Goal: Information Seeking & Learning: Learn about a topic

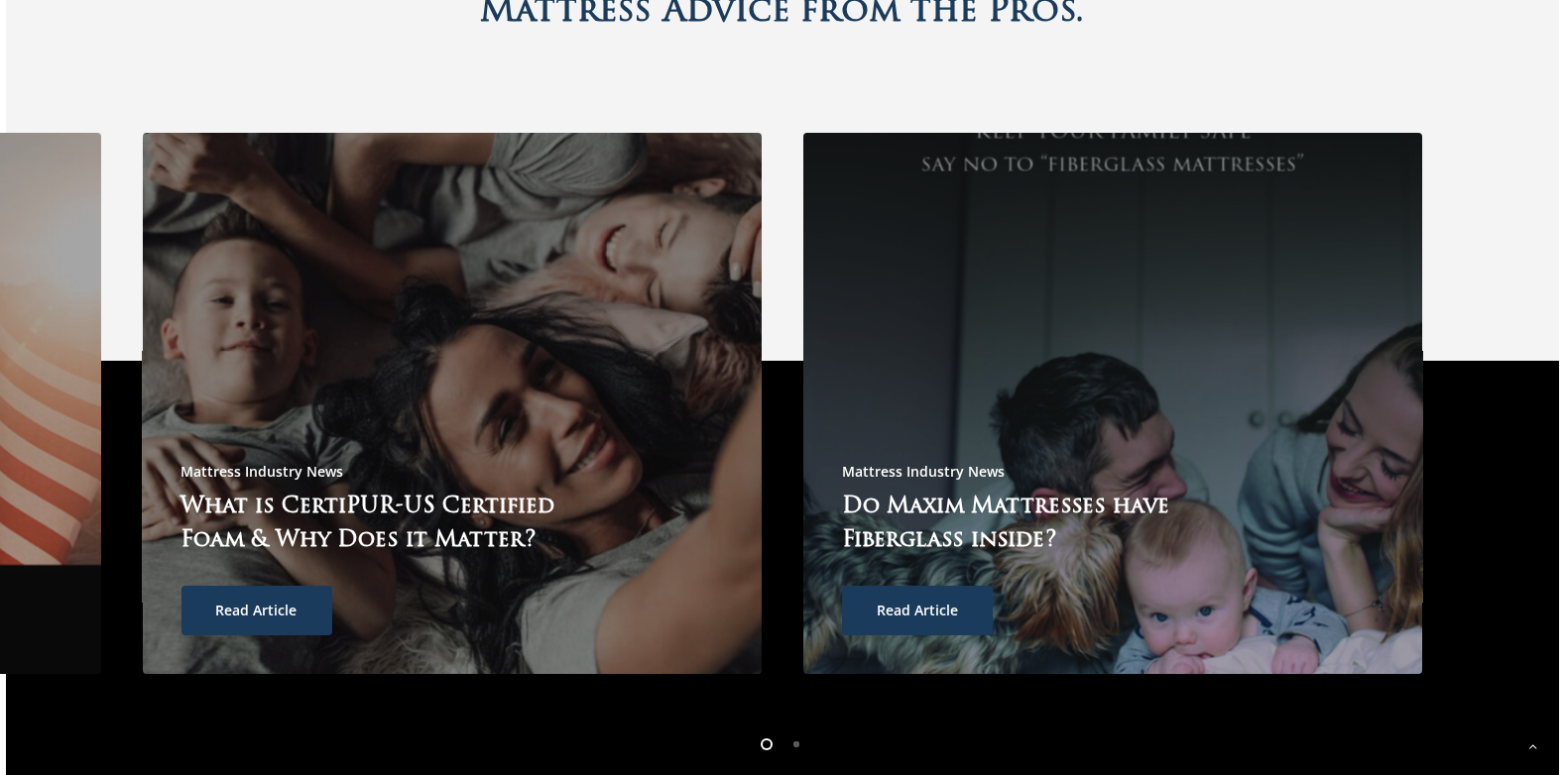
scroll to position [5453, 0]
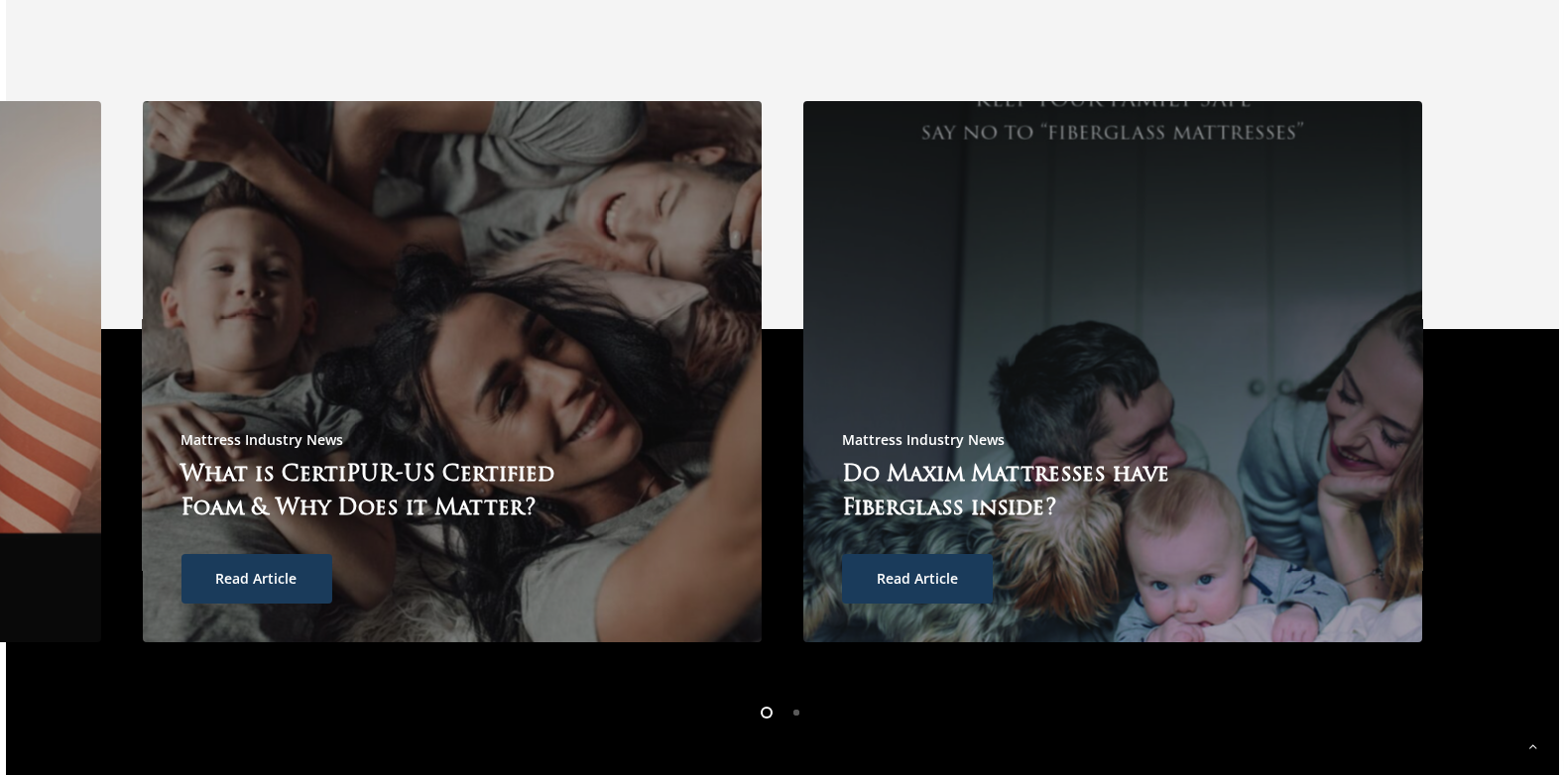
click at [795, 697] on li "Page dot 2" at bounding box center [797, 712] width 30 height 30
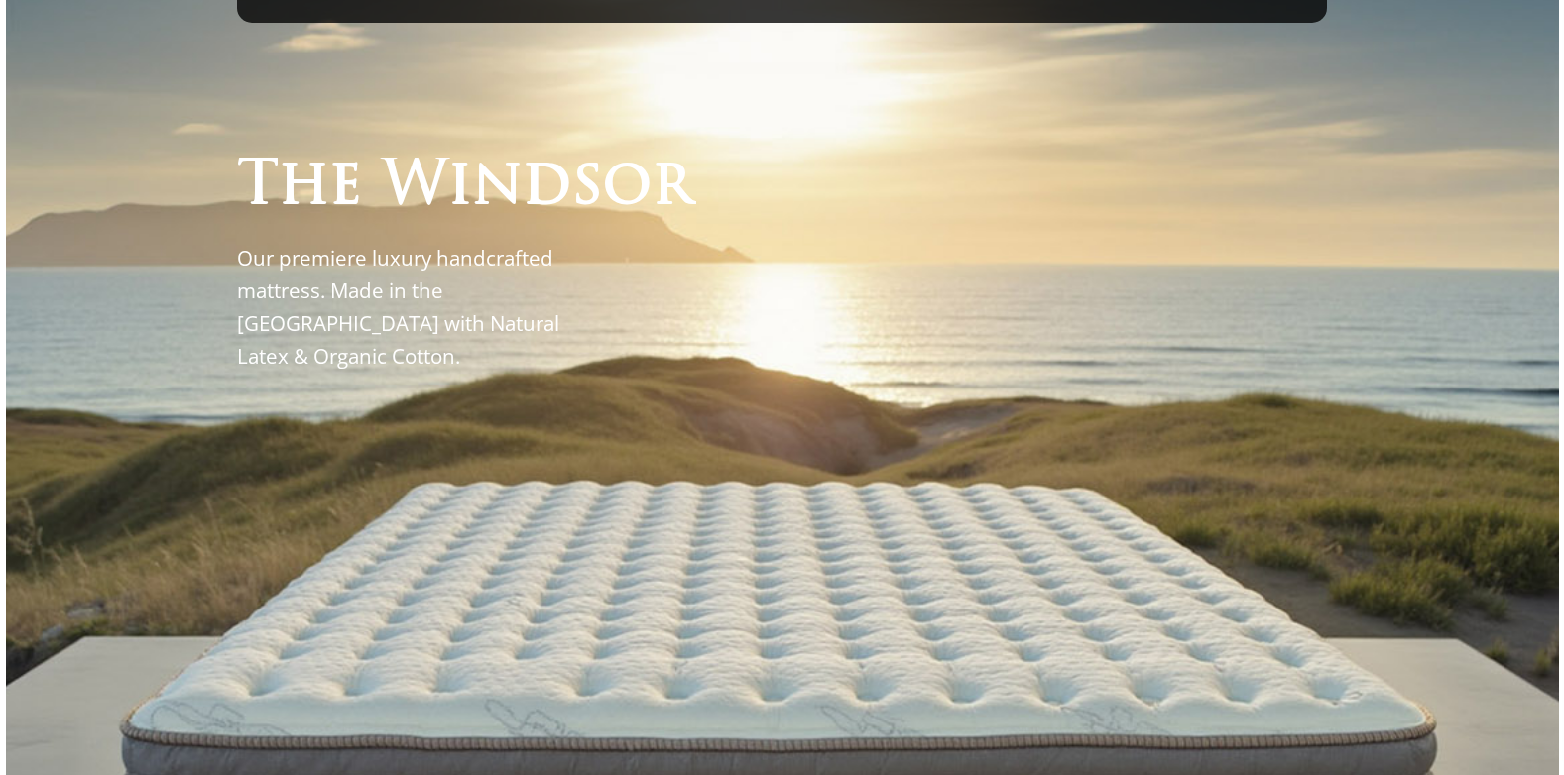
scroll to position [0, 0]
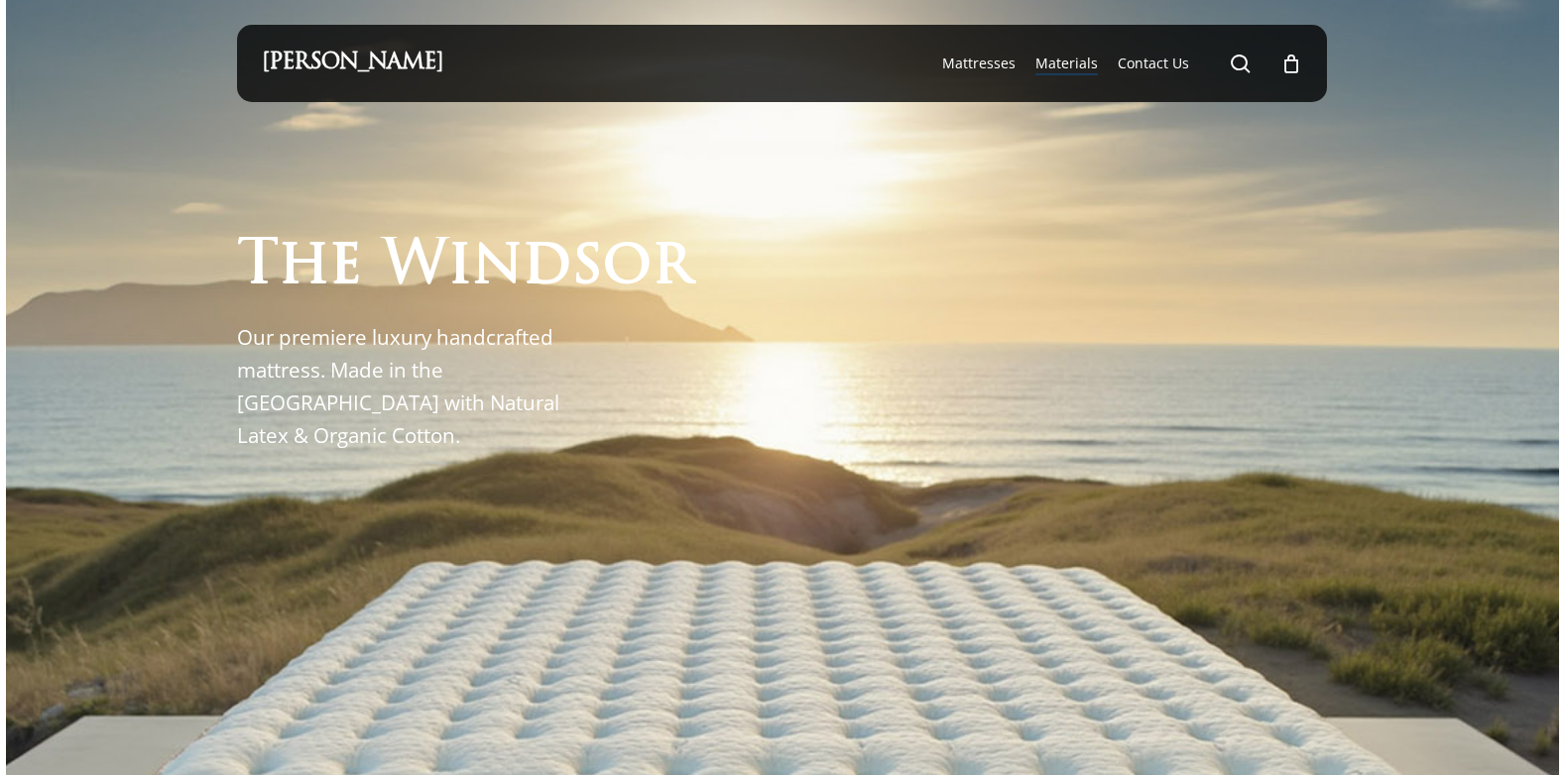
click at [1066, 59] on span "Materials" at bounding box center [1066, 63] width 62 height 19
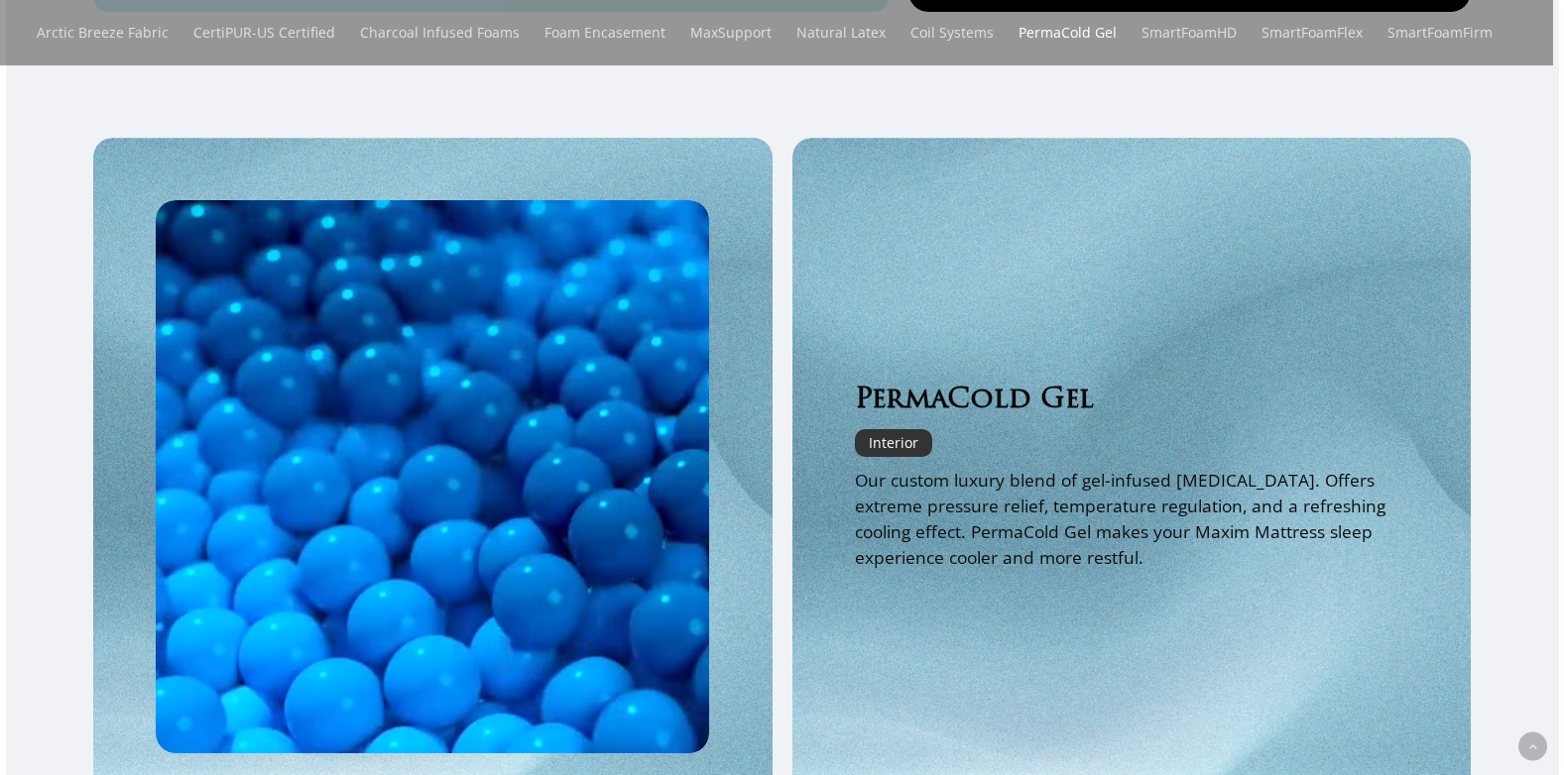
scroll to position [2380, 0]
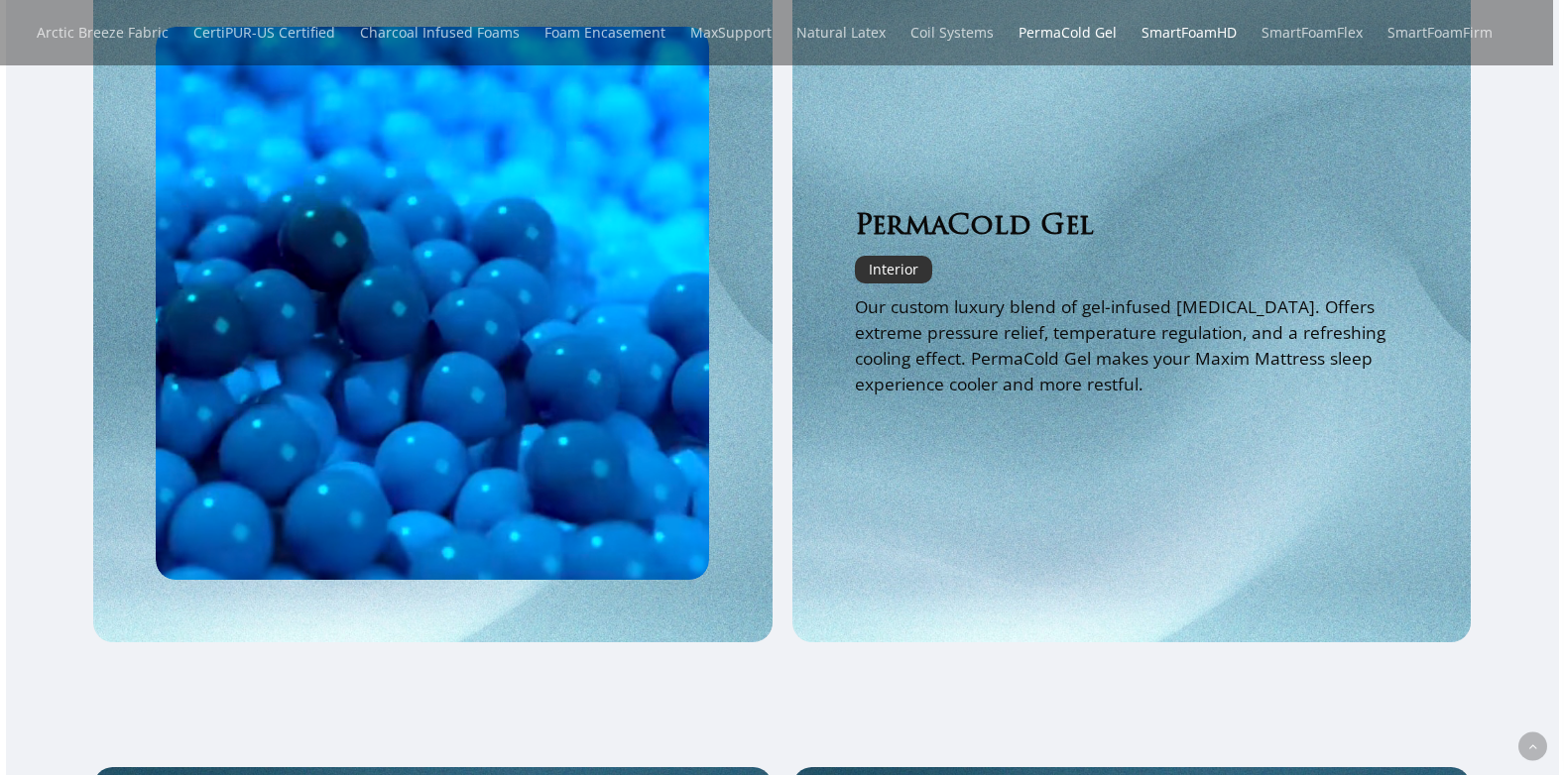
click at [1172, 28] on link "SmartFoamHD" at bounding box center [1188, 32] width 95 height 65
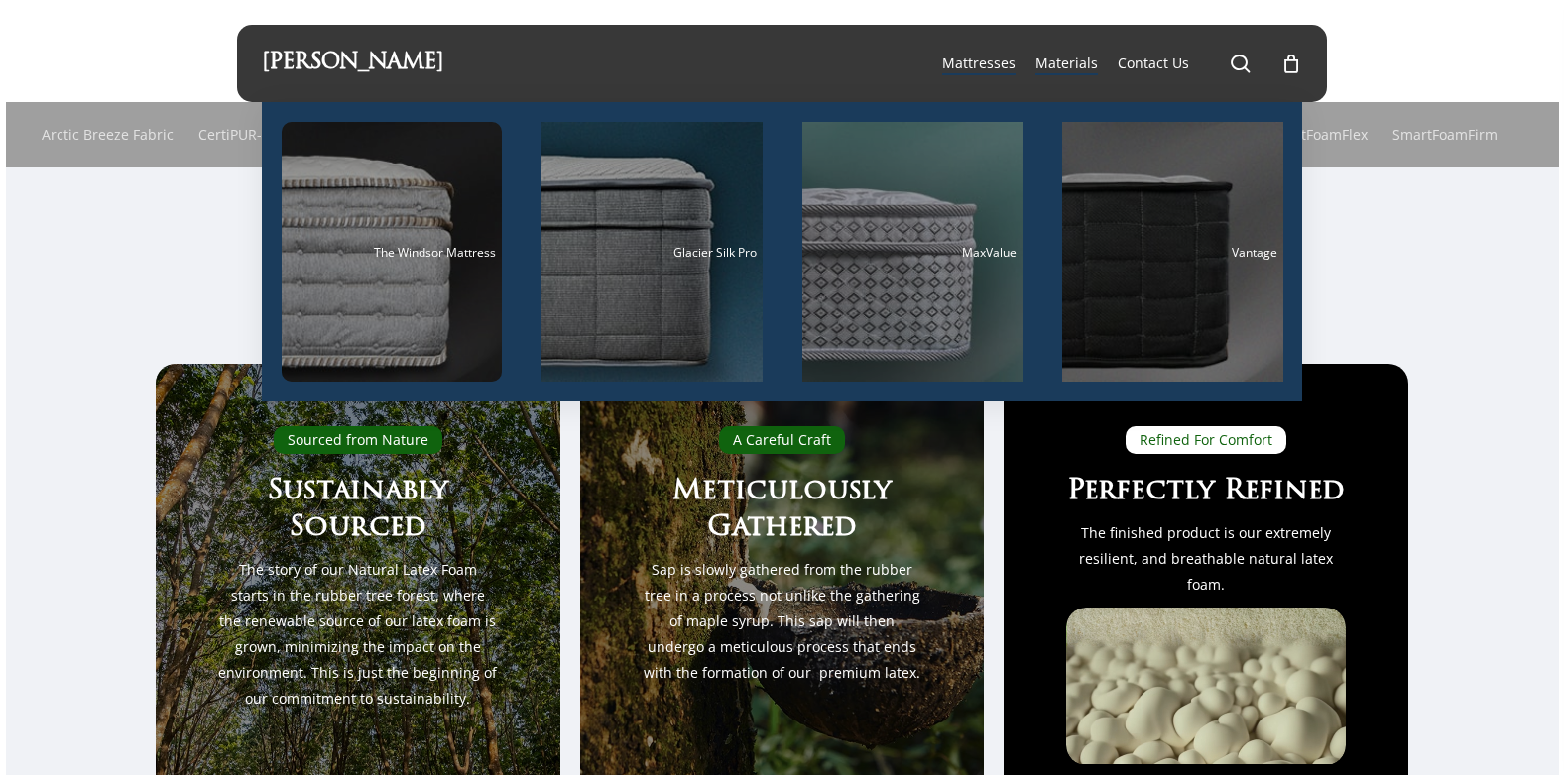
click at [969, 55] on span "Mattresses" at bounding box center [978, 63] width 73 height 19
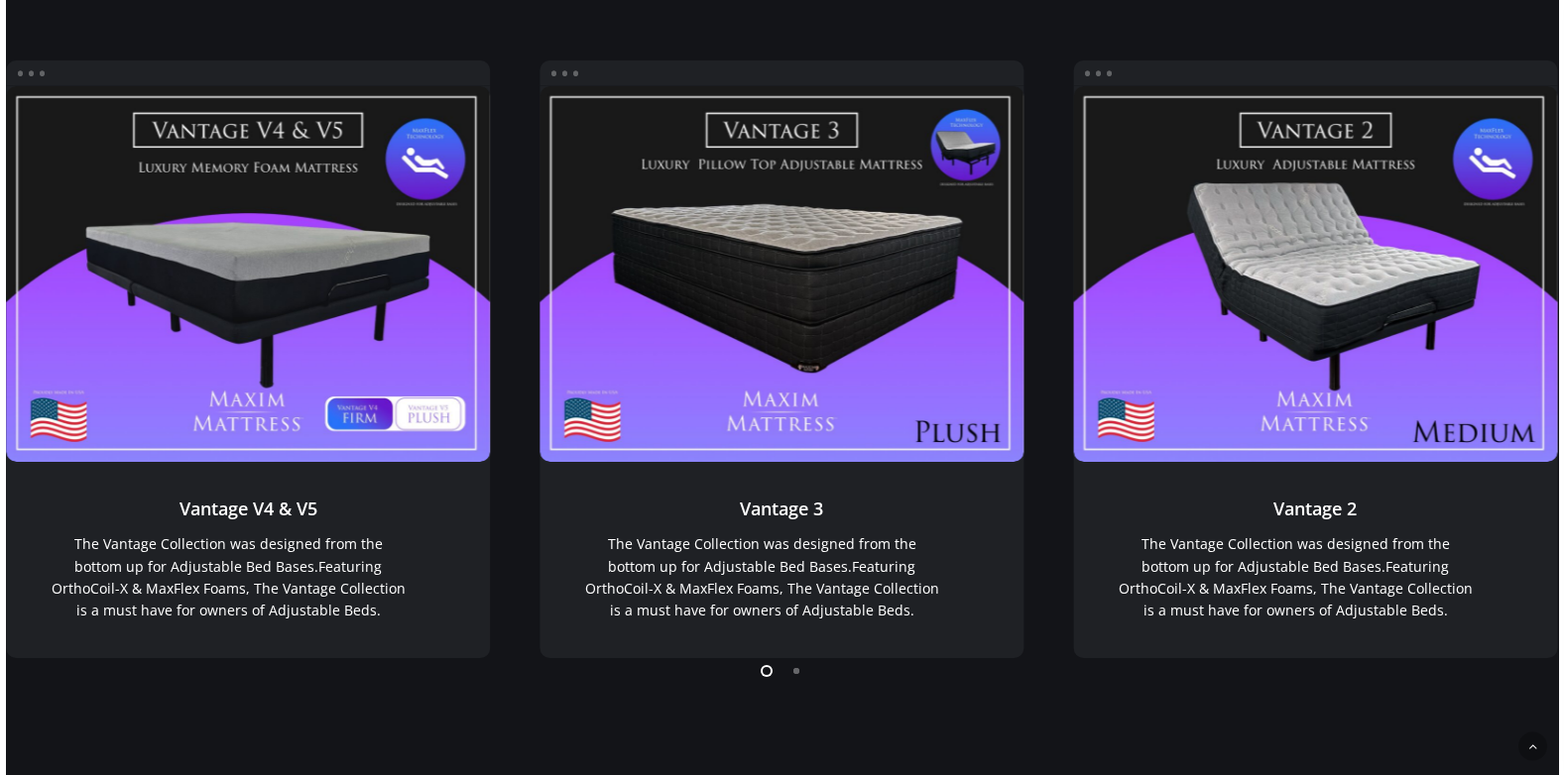
scroll to position [1586, 0]
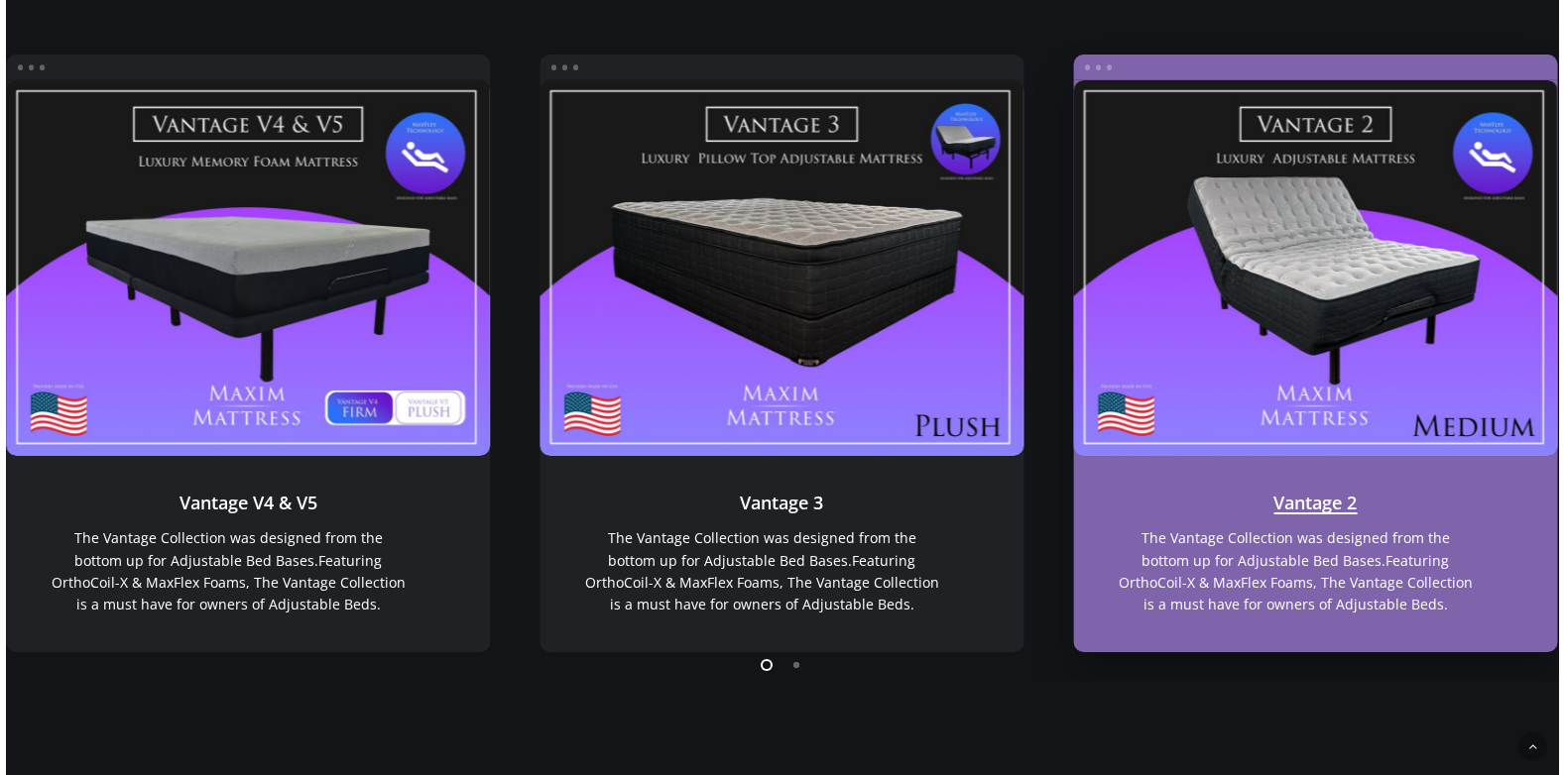
click at [1335, 287] on link "Vantage 2" at bounding box center [1315, 268] width 485 height 376
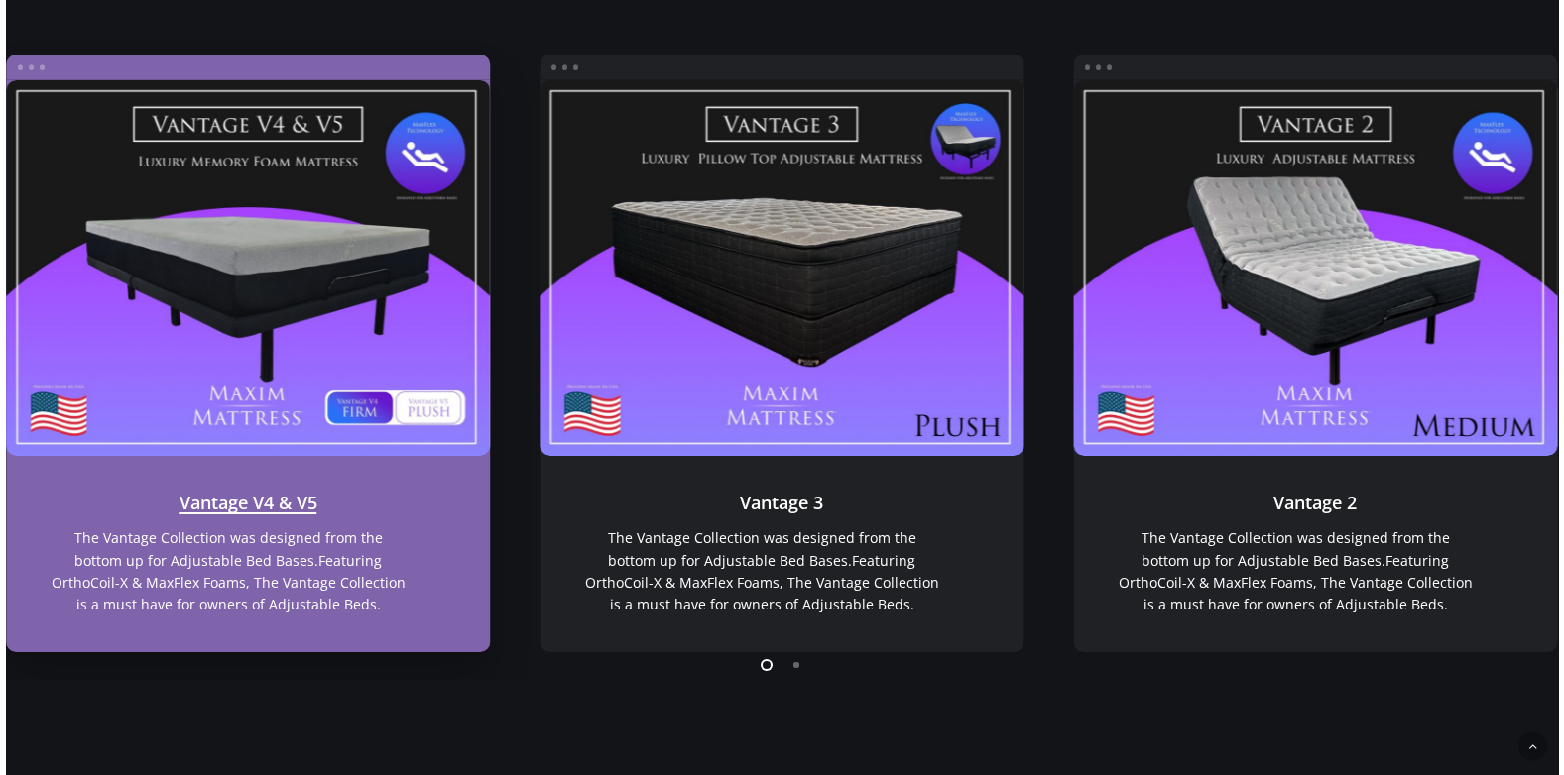
click at [295, 283] on link "Vantage V4 & V5" at bounding box center [248, 268] width 485 height 376
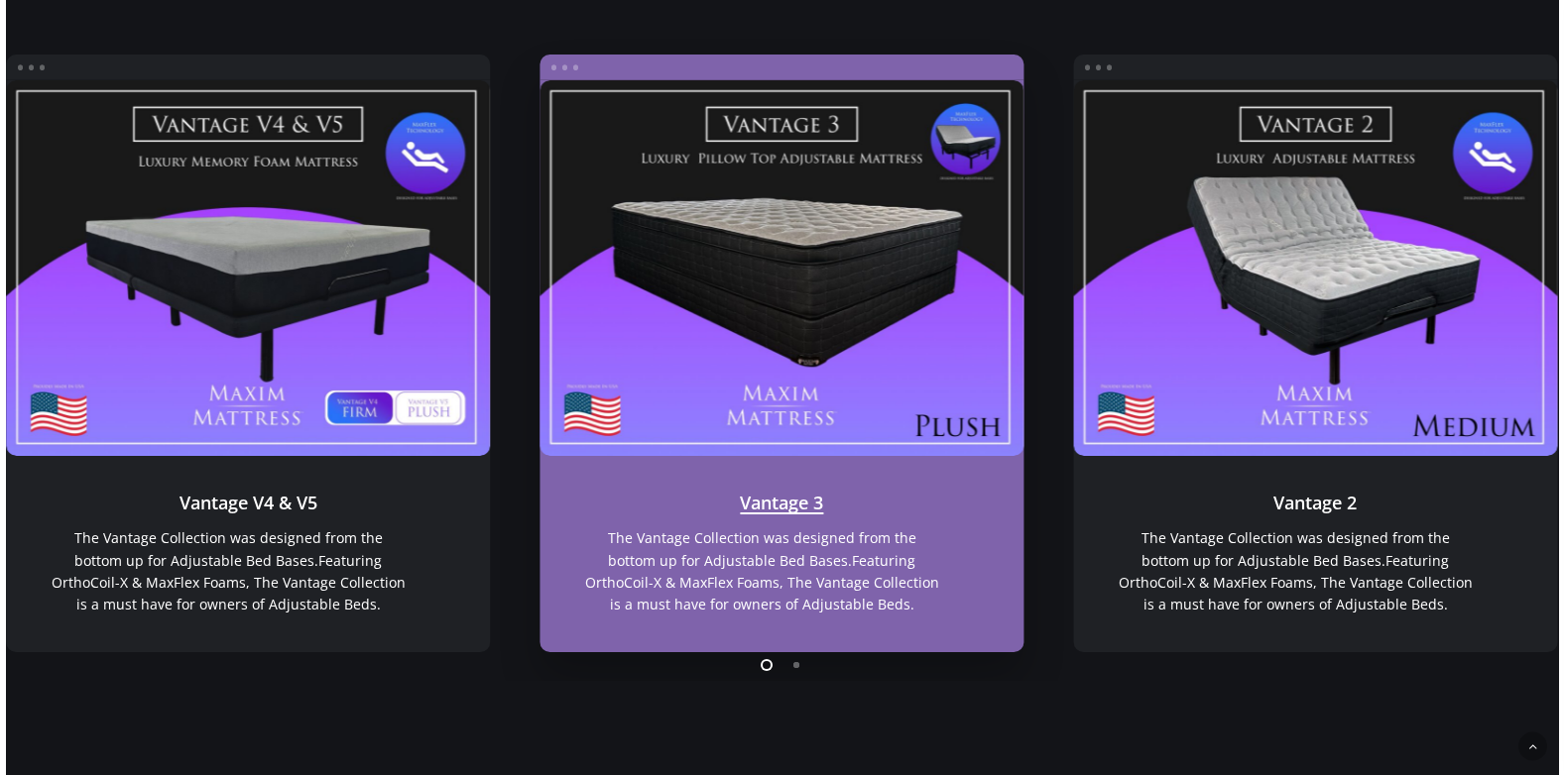
click at [731, 378] on link "Vantage 3" at bounding box center [781, 268] width 485 height 376
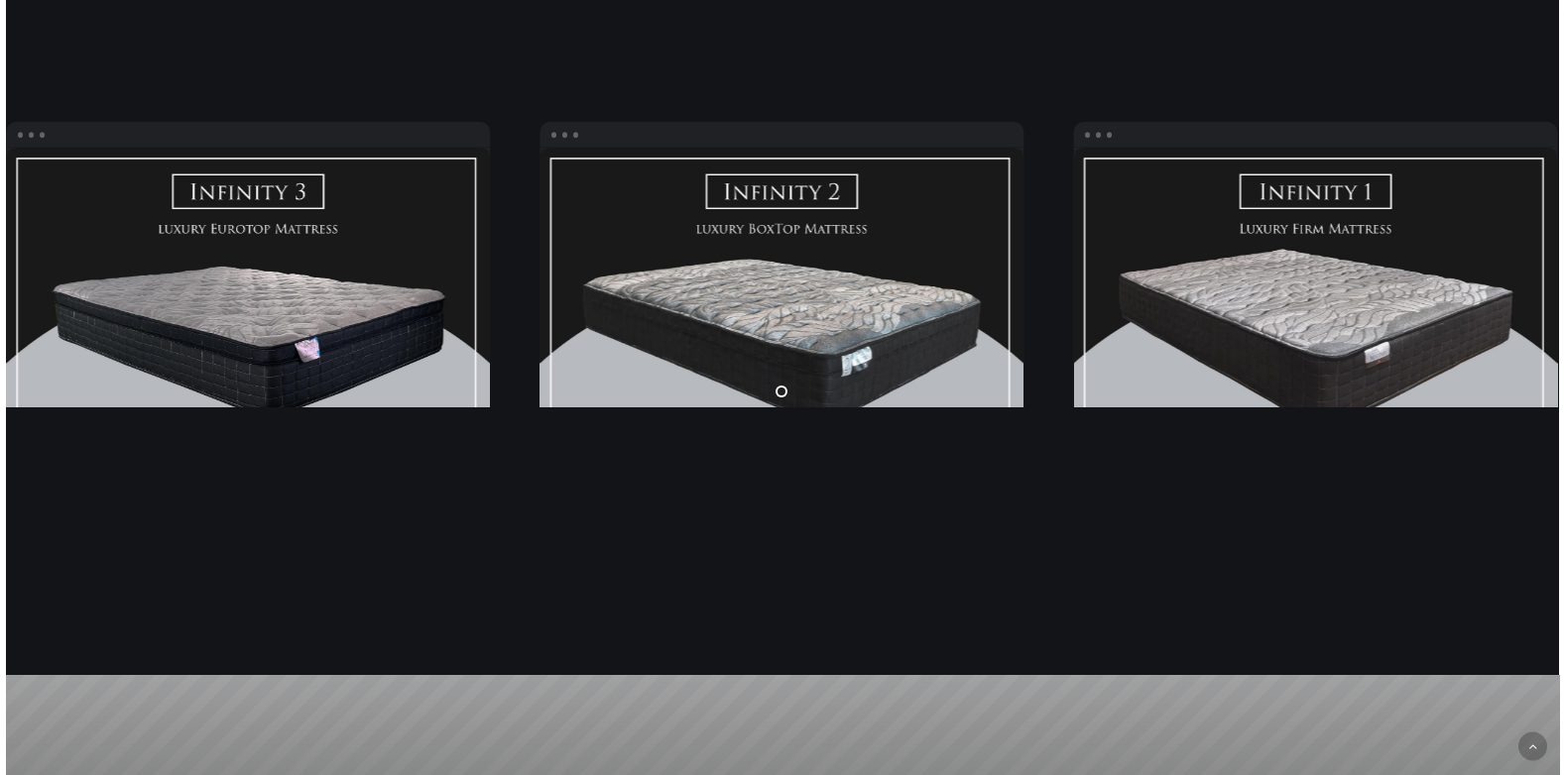
scroll to position [2875, 0]
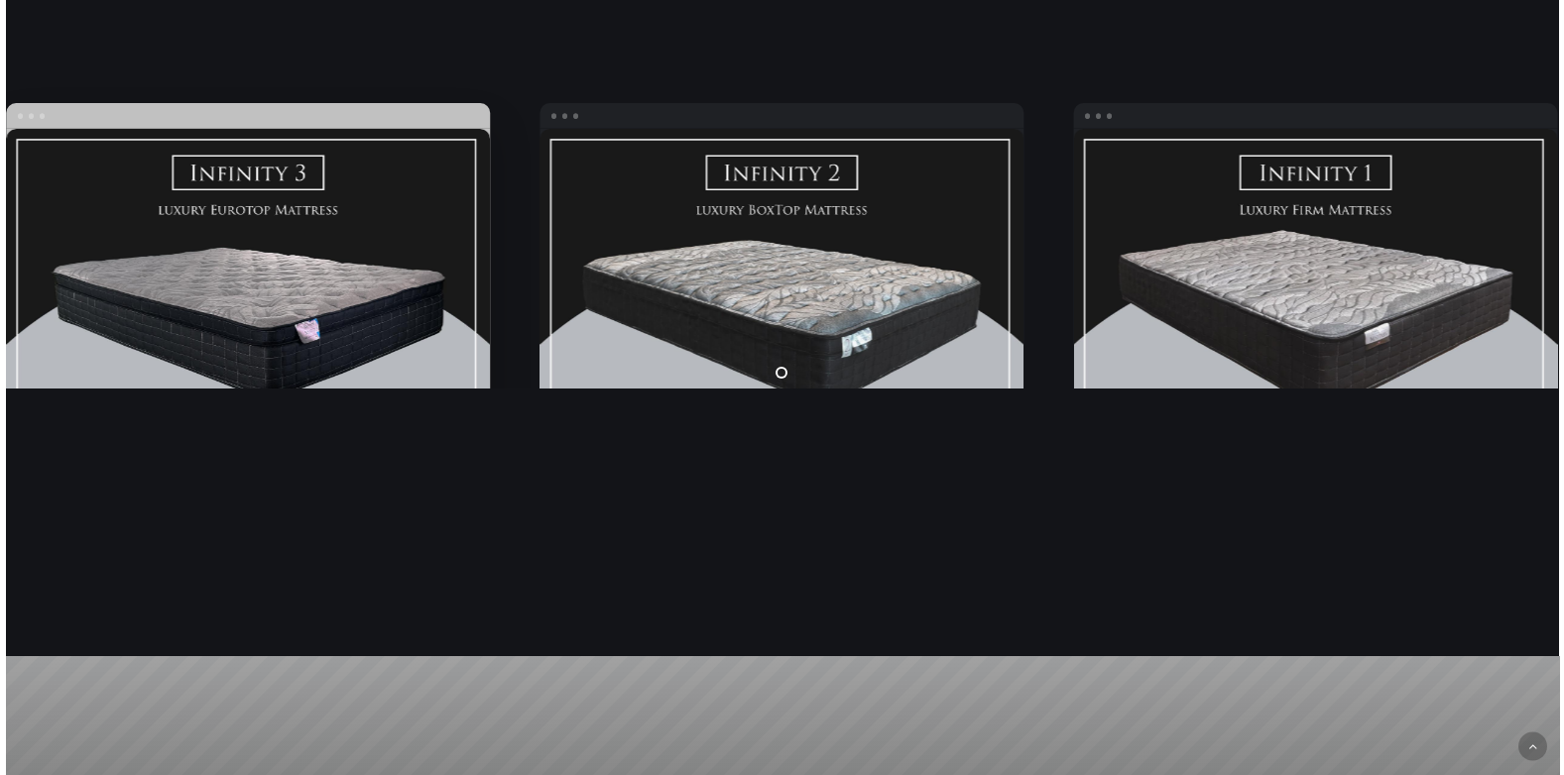
click at [260, 294] on link "Infinity PLUSH" at bounding box center [248, 317] width 485 height 376
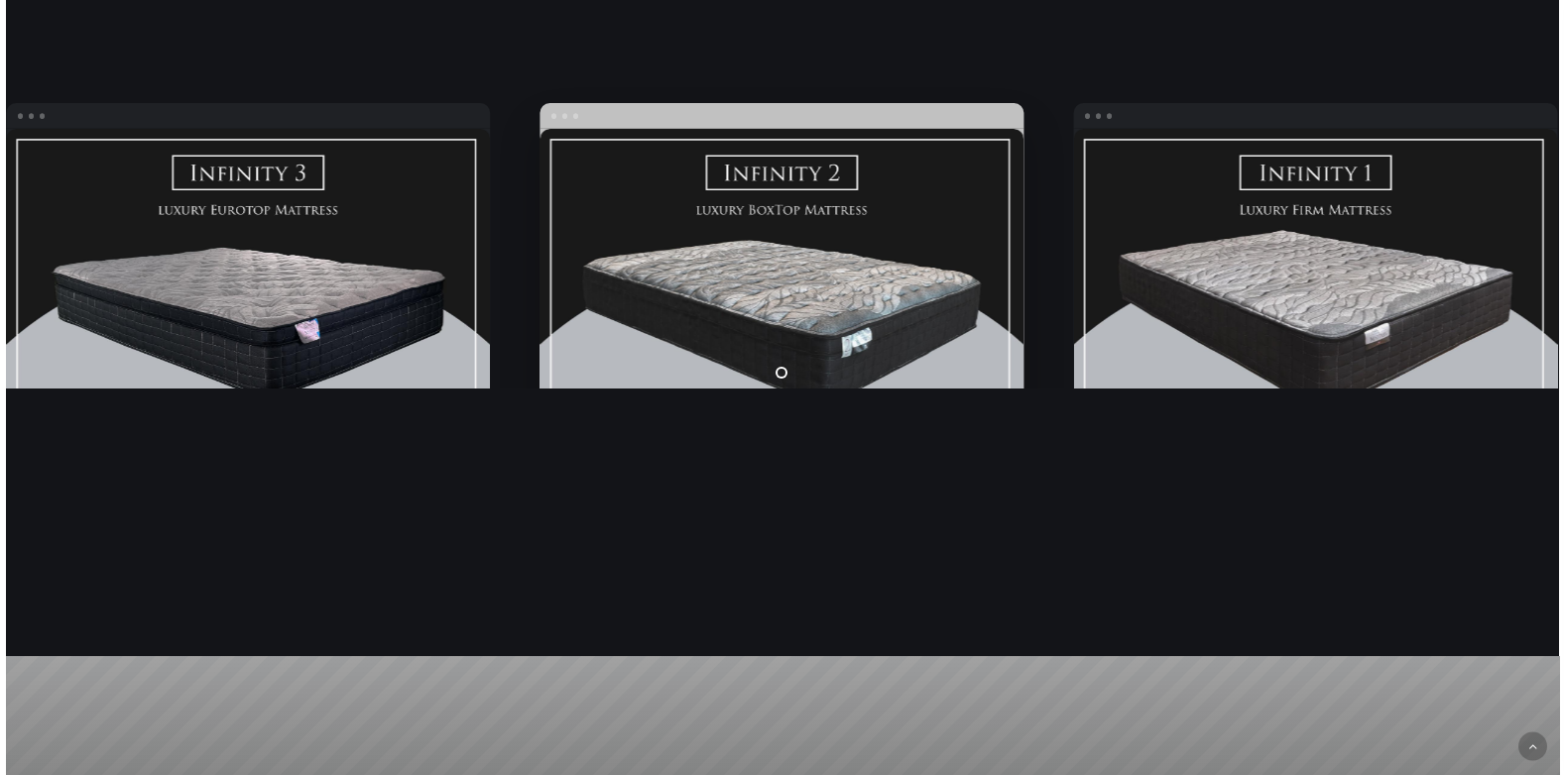
click at [822, 300] on link "Infinity Medium" at bounding box center [781, 317] width 485 height 376
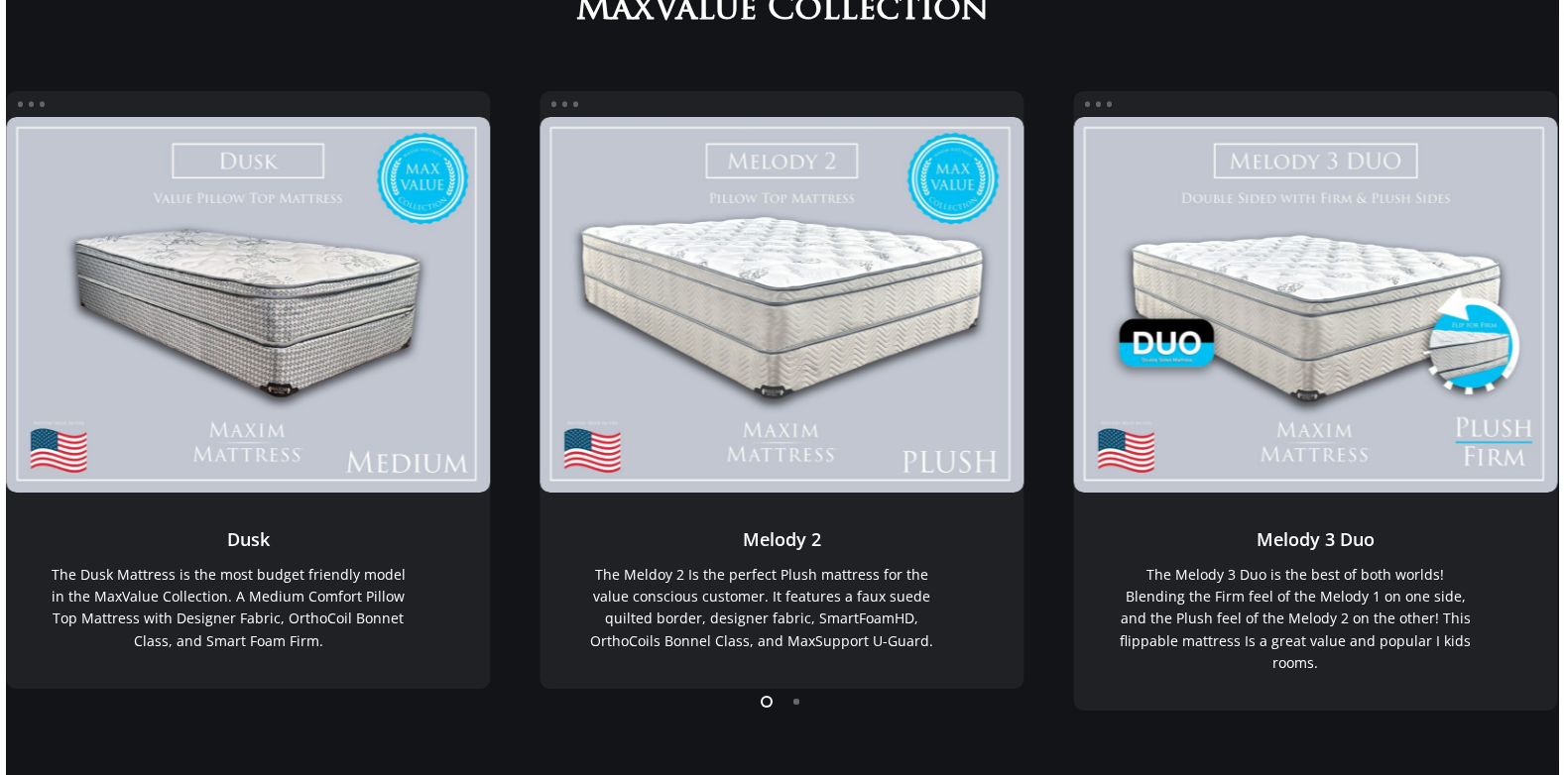
scroll to position [397, 0]
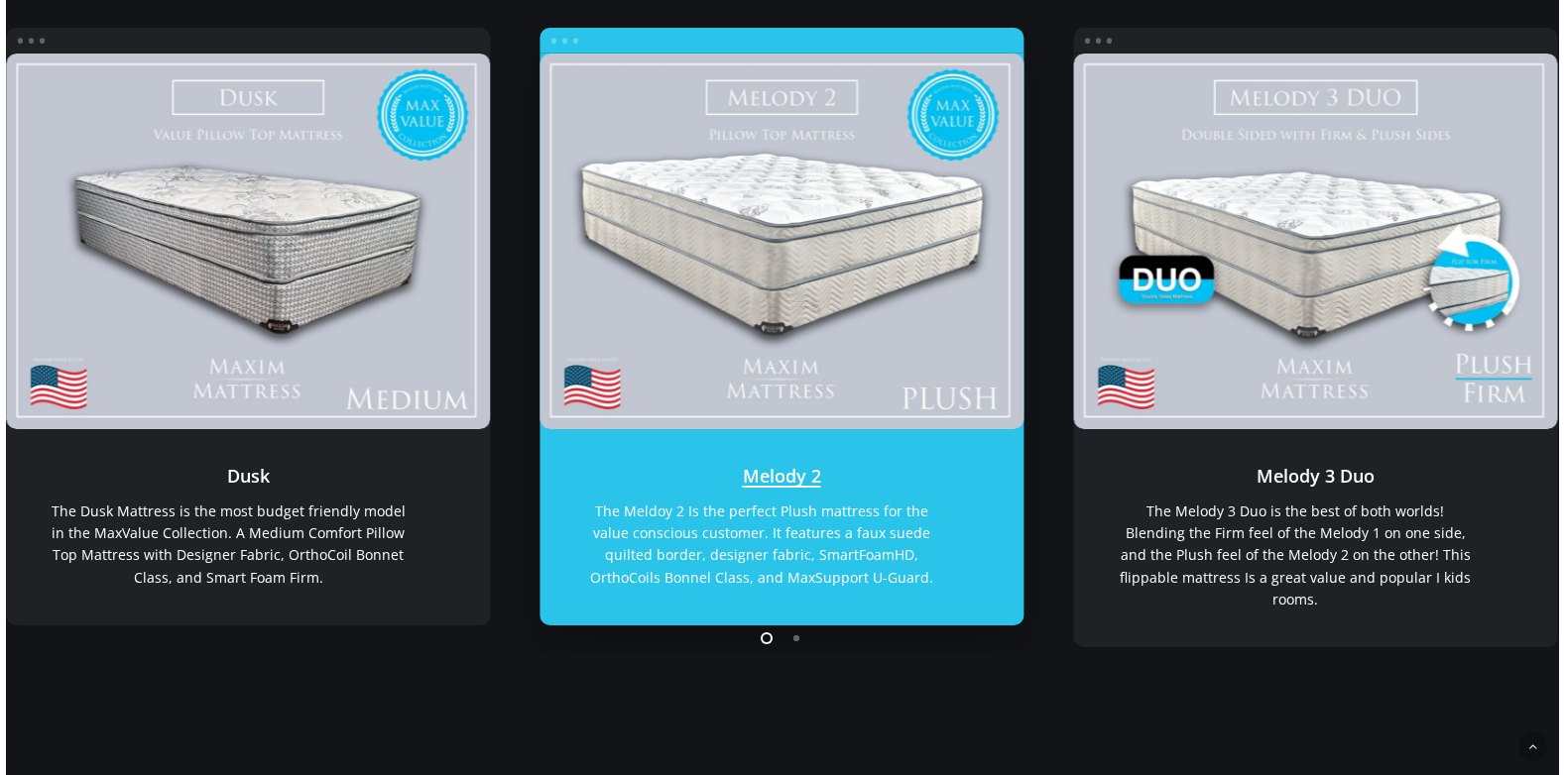
click at [808, 292] on link "Melody 2" at bounding box center [781, 242] width 485 height 376
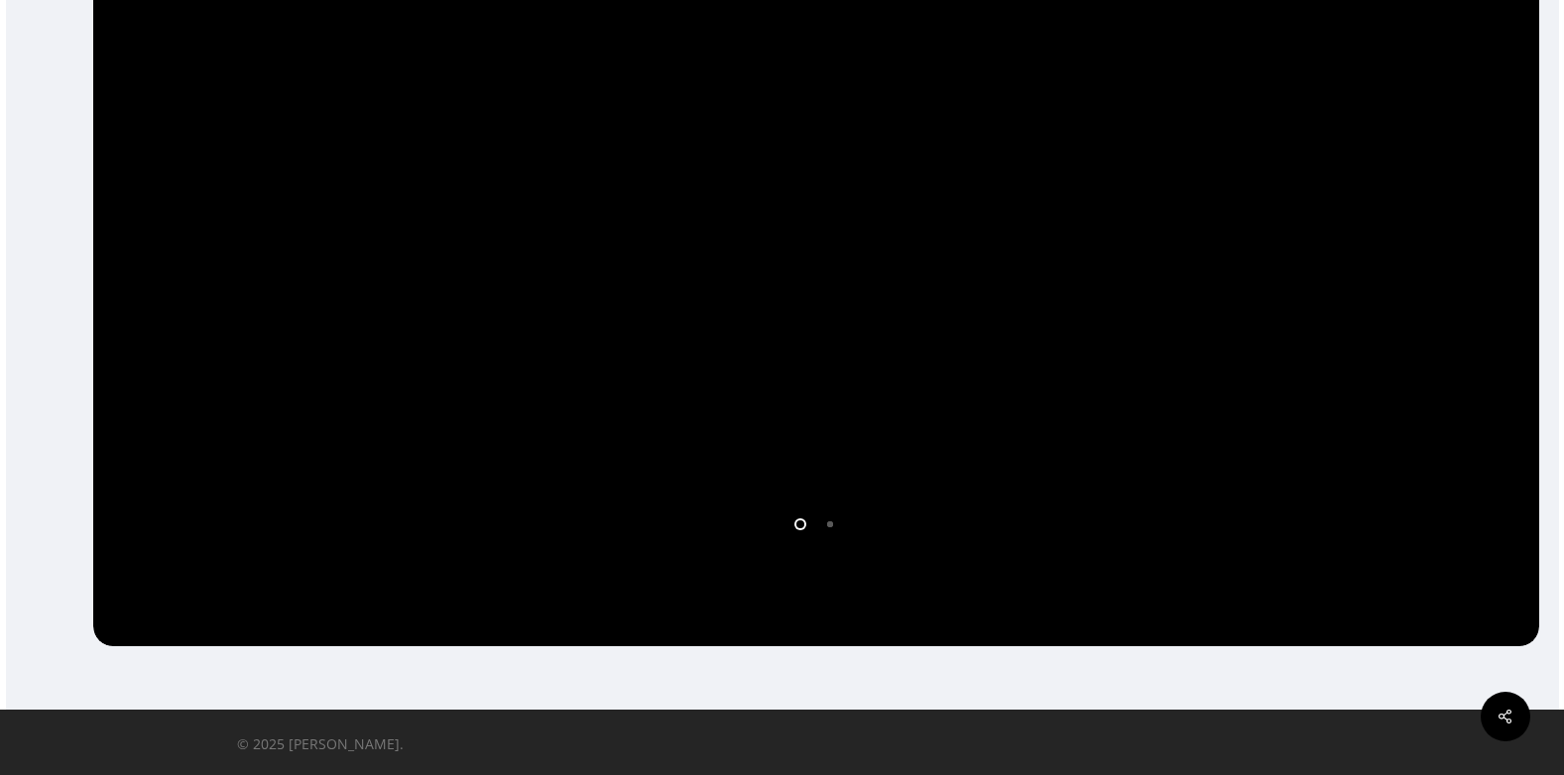
scroll to position [758, 0]
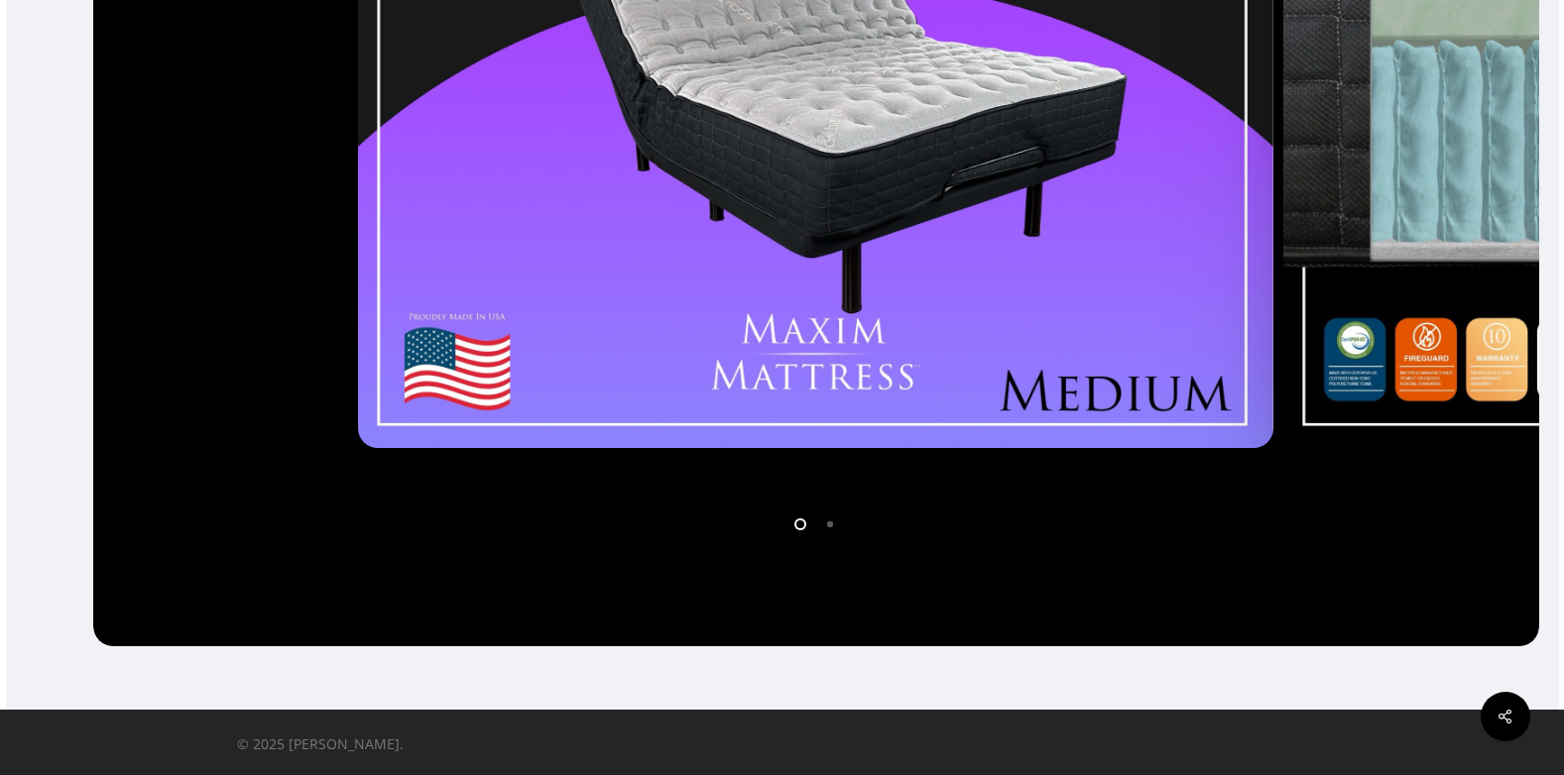
click at [831, 520] on li "Page dot 2" at bounding box center [831, 524] width 30 height 30
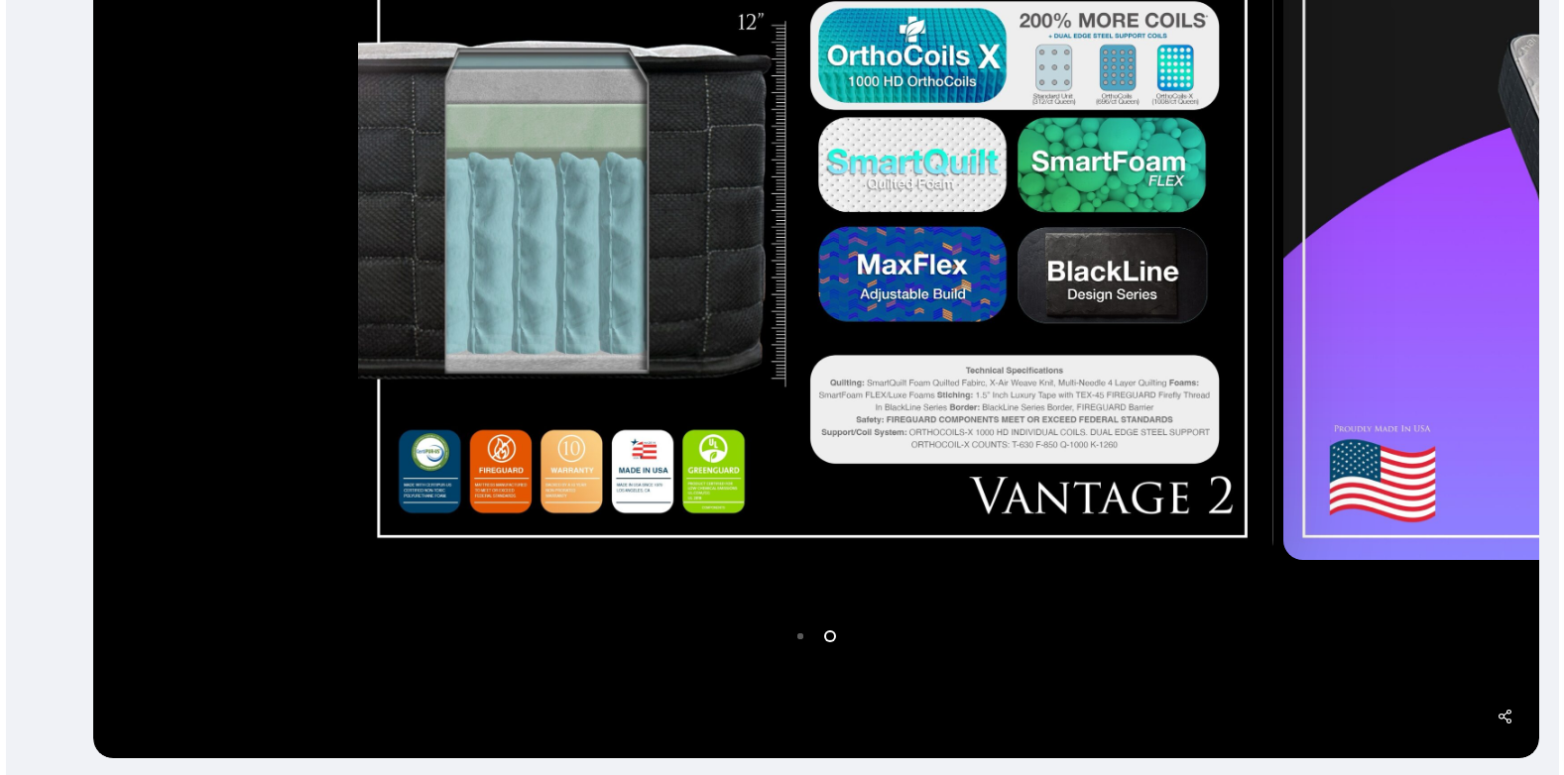
scroll to position [659, 0]
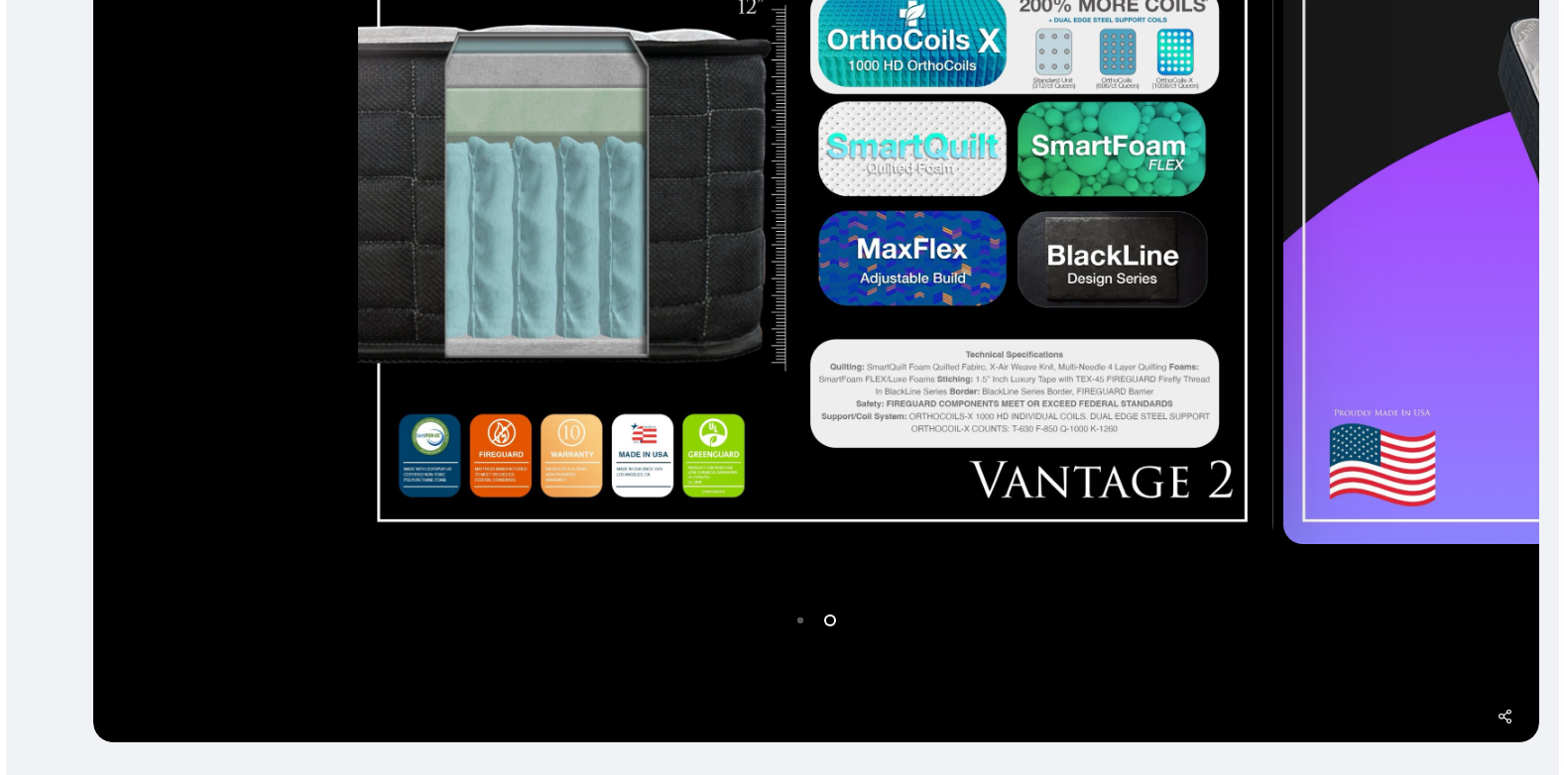
click at [830, 620] on li "Page dot 2" at bounding box center [831, 620] width 30 height 30
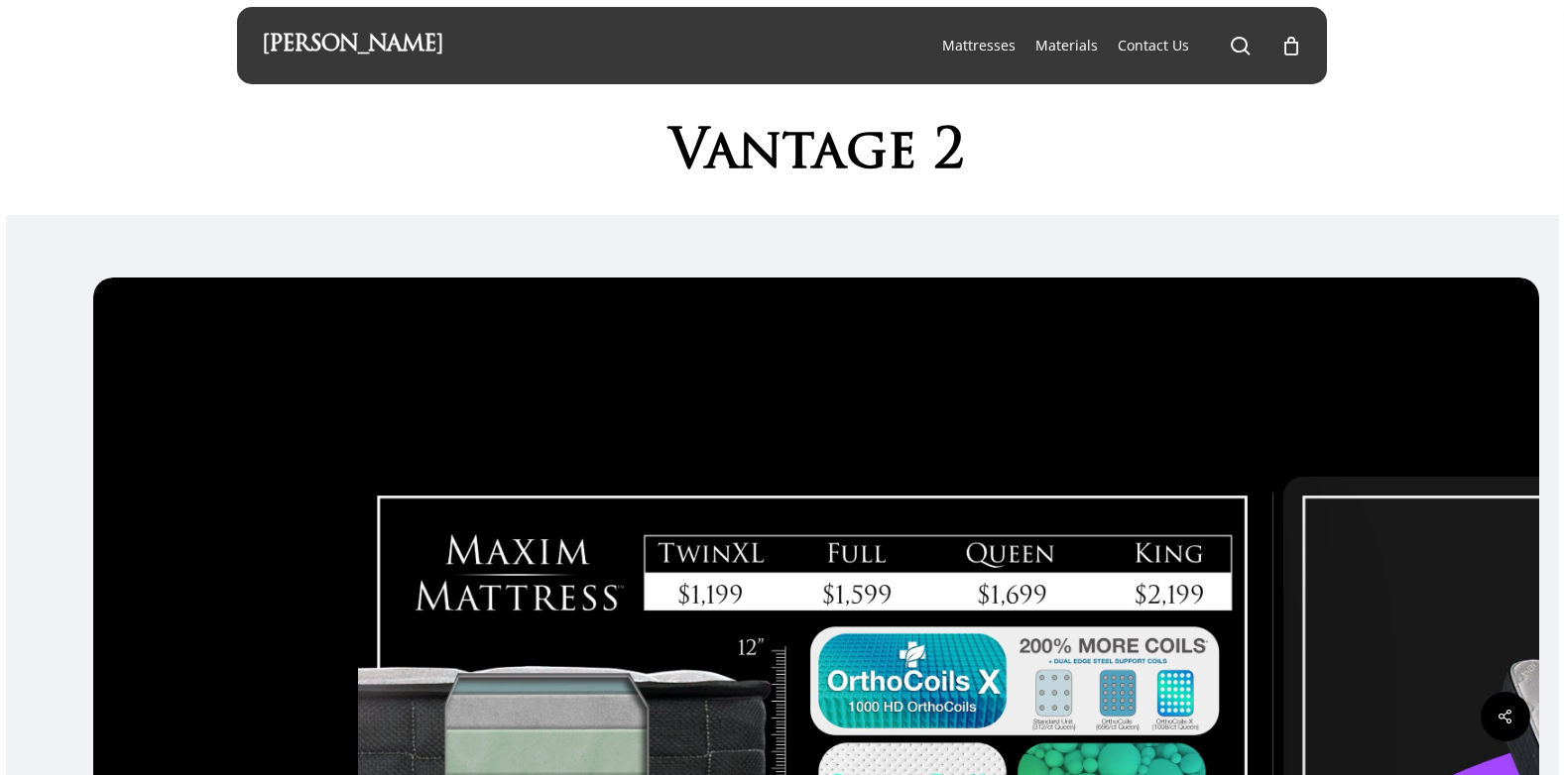
scroll to position [0, 0]
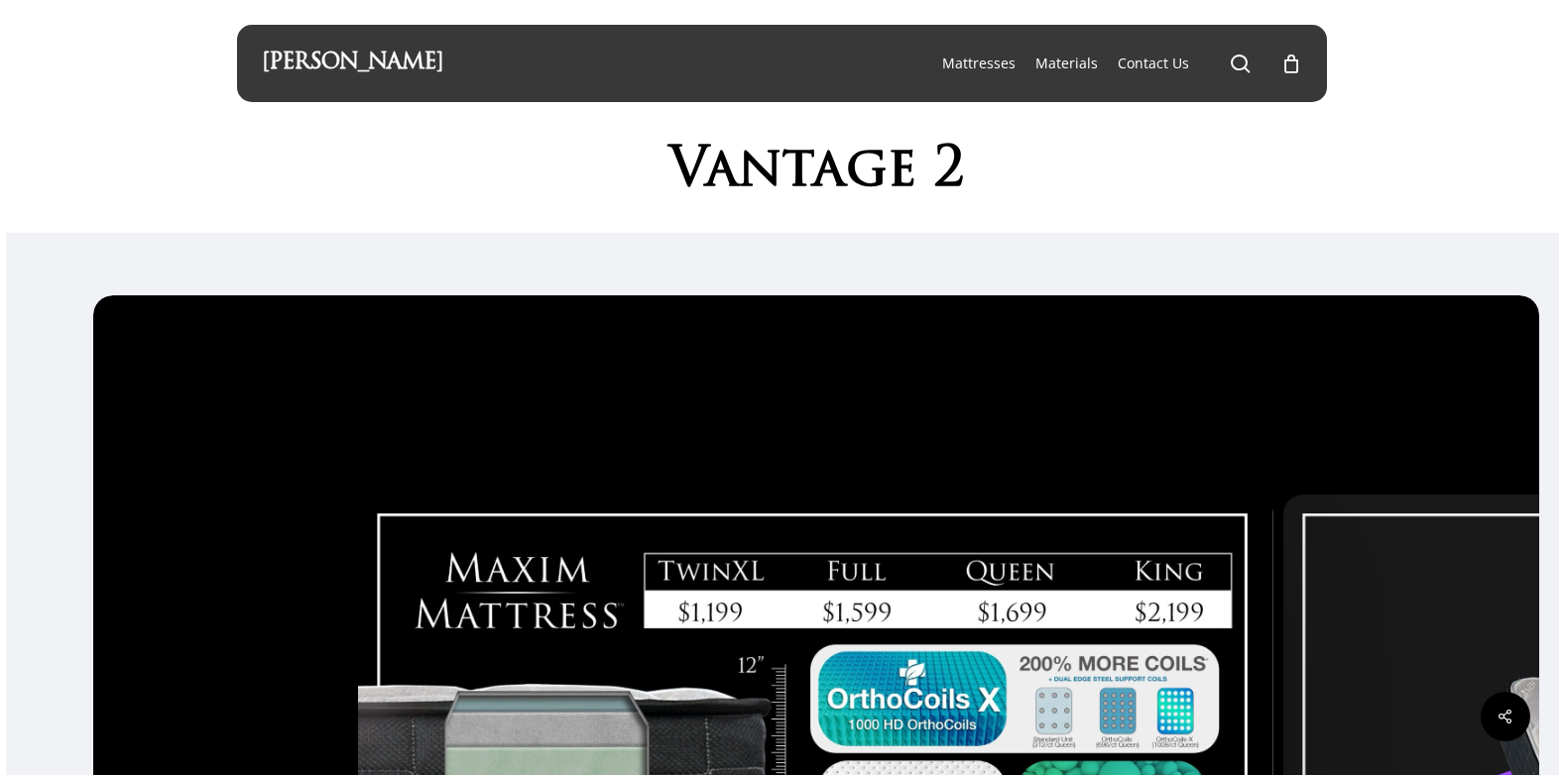
drag, startPoint x: 1320, startPoint y: 444, endPoint x: 980, endPoint y: 465, distance: 340.7
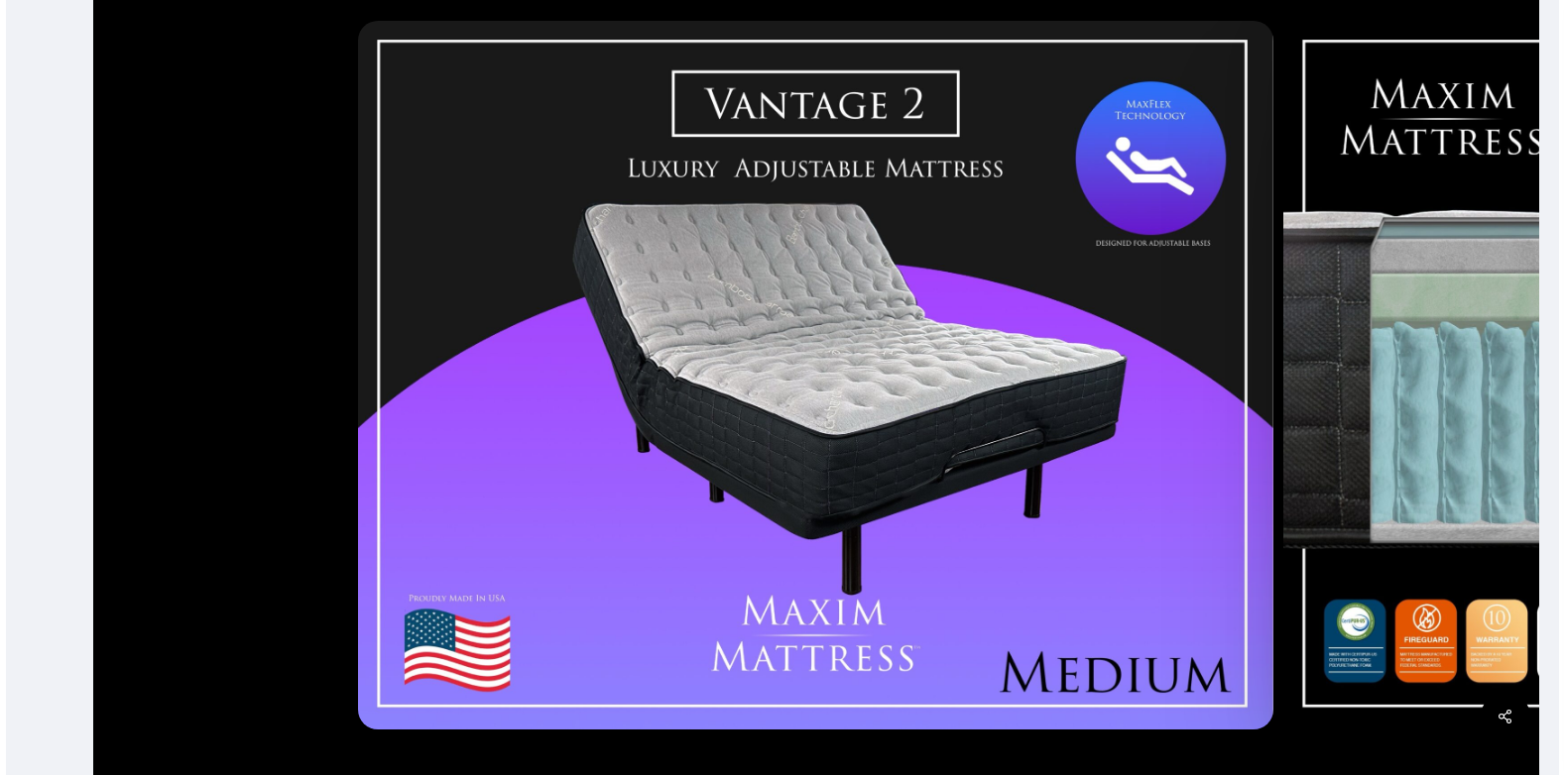
scroll to position [496, 0]
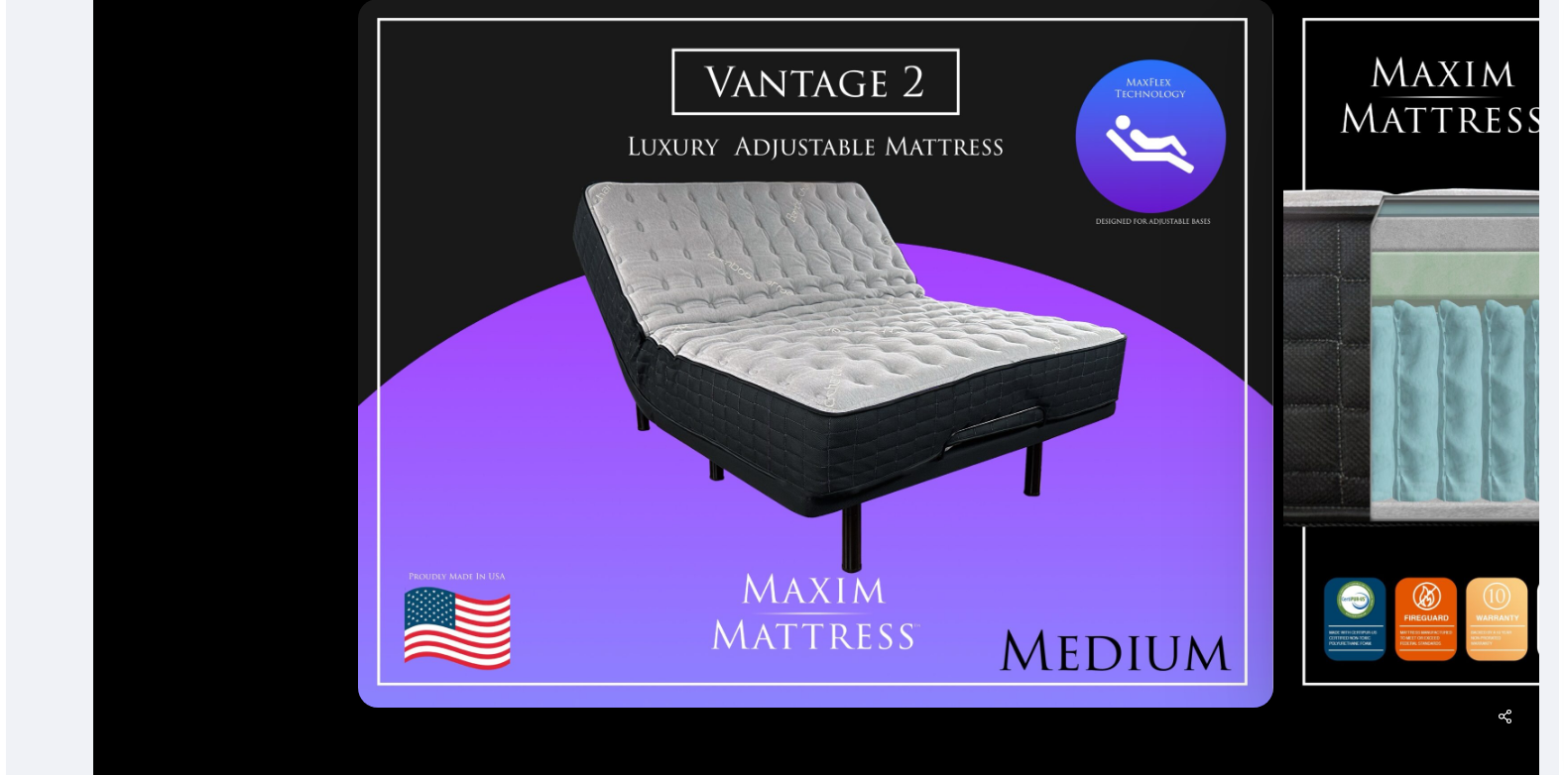
drag, startPoint x: 1263, startPoint y: 540, endPoint x: 1039, endPoint y: 567, distance: 225.7
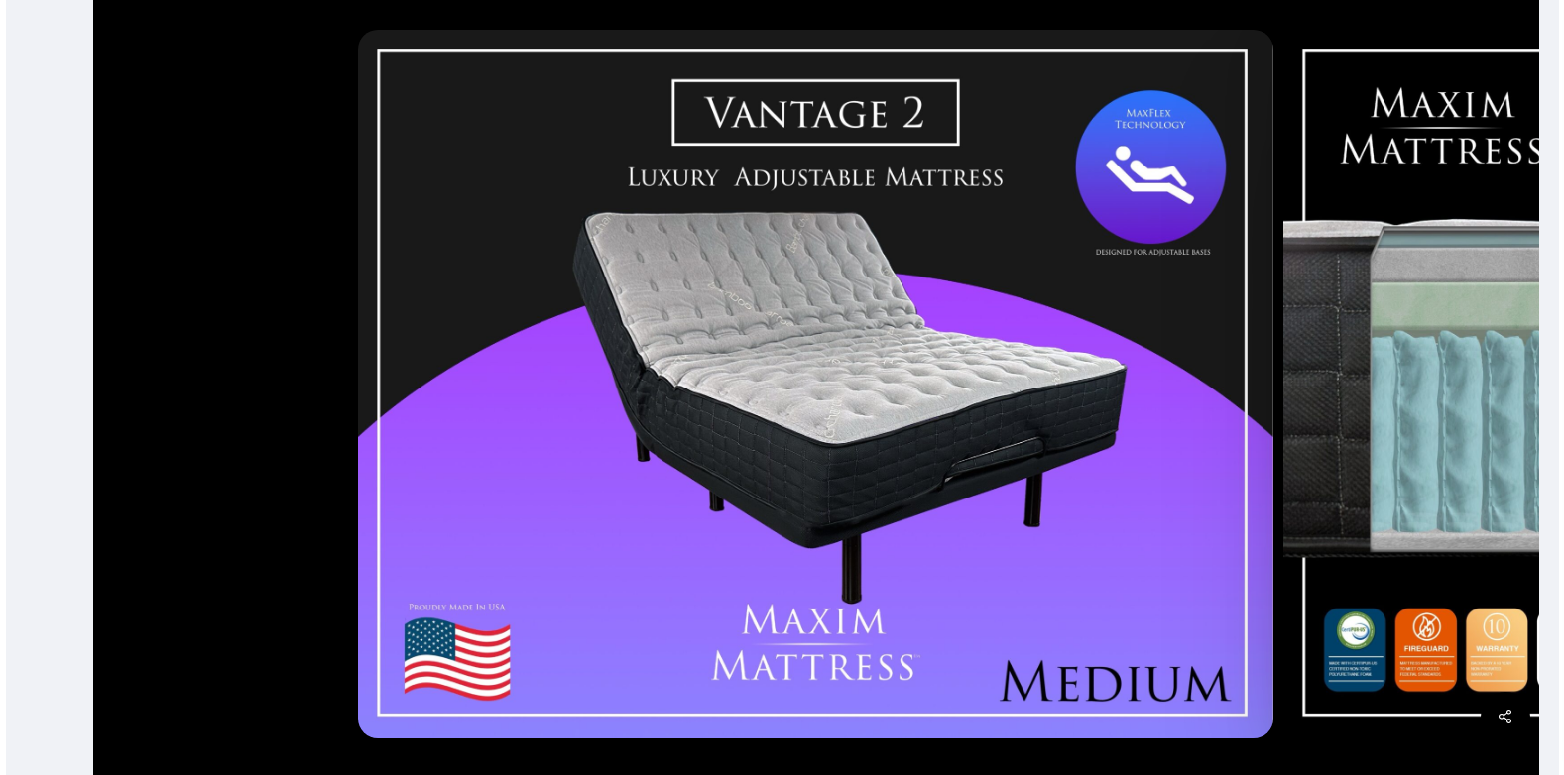
scroll to position [461, 0]
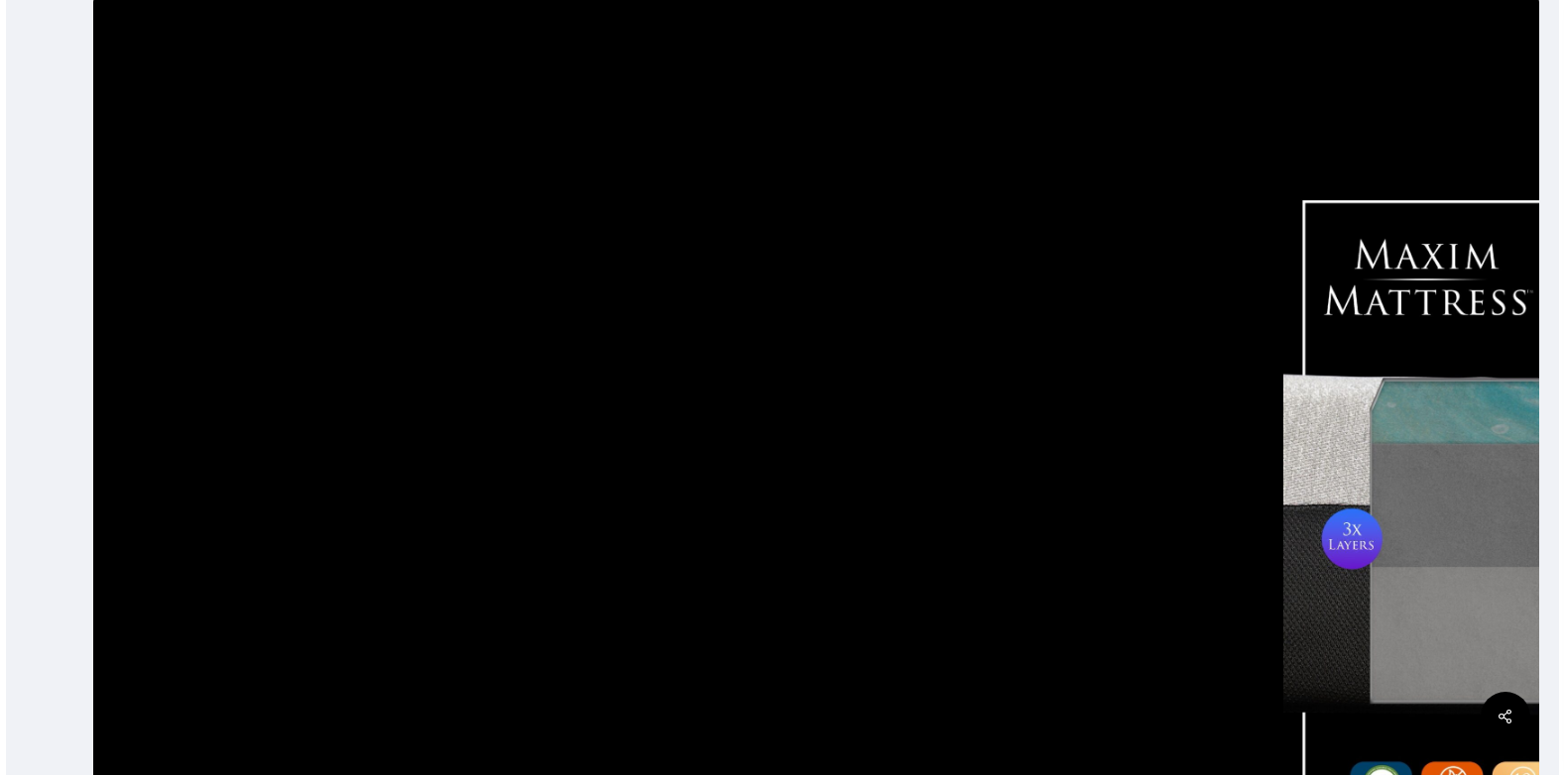
scroll to position [263, 0]
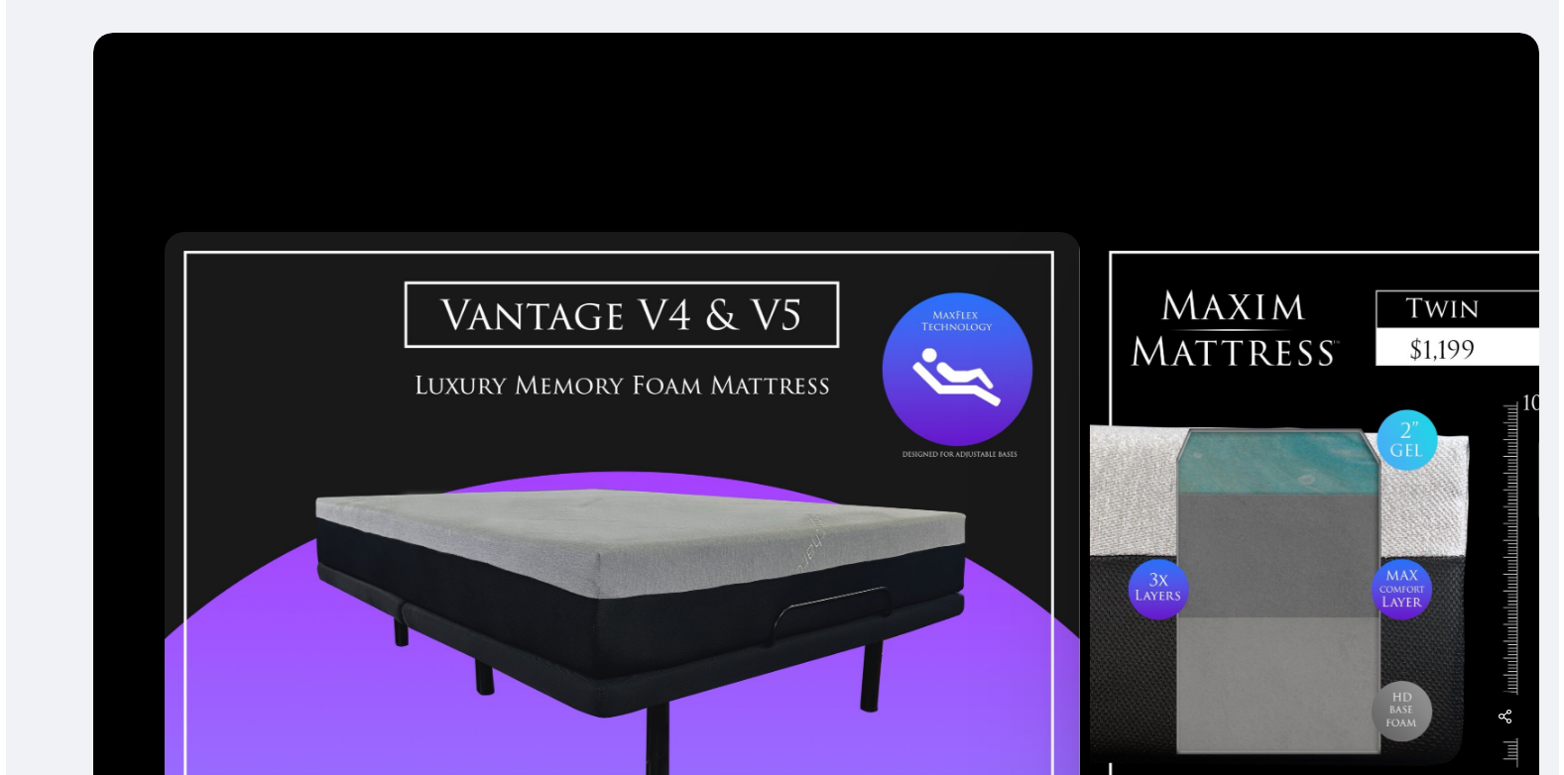
click at [1085, 287] on div at bounding box center [1547, 586] width 925 height 726
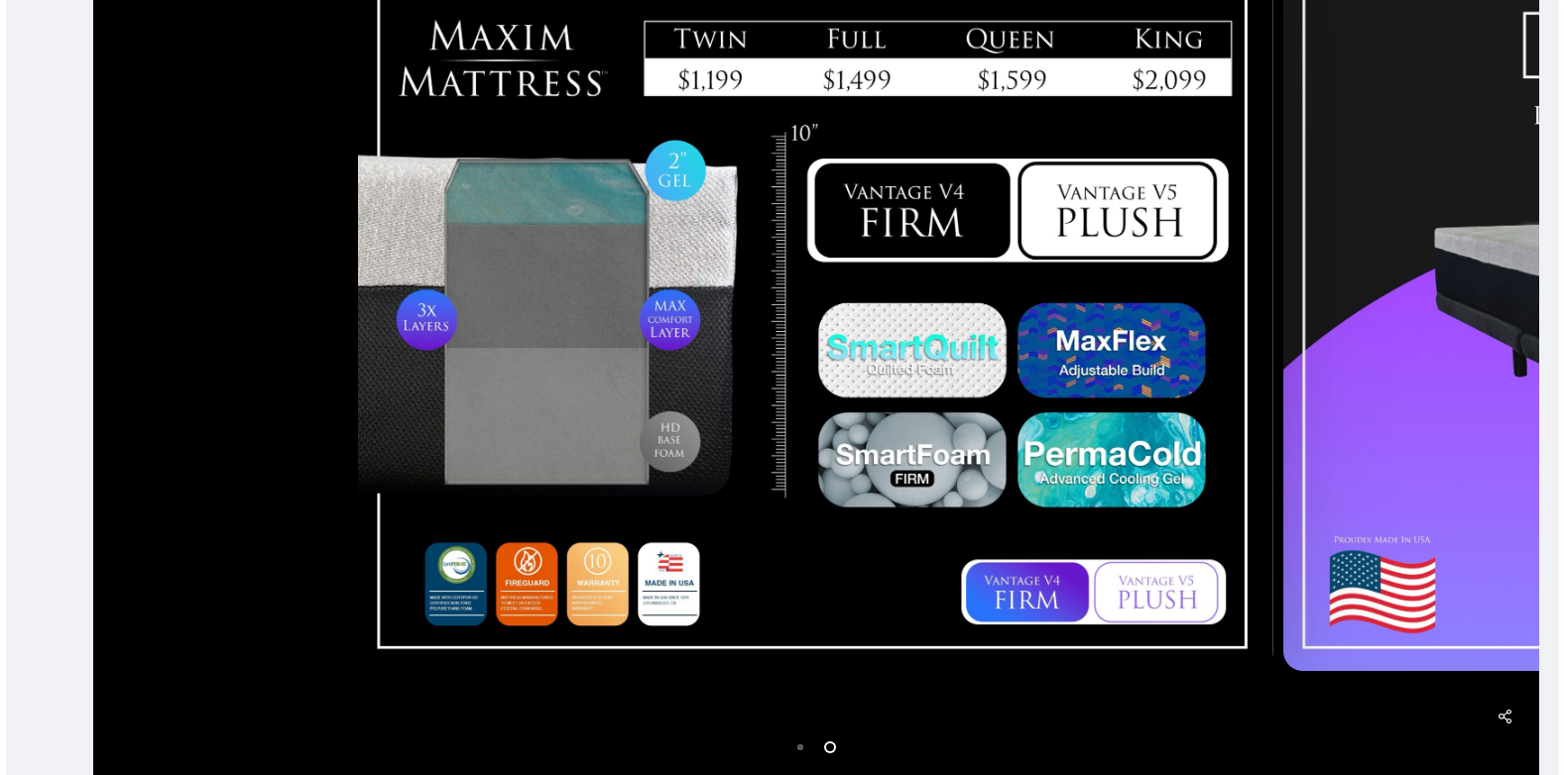
scroll to position [560, 0]
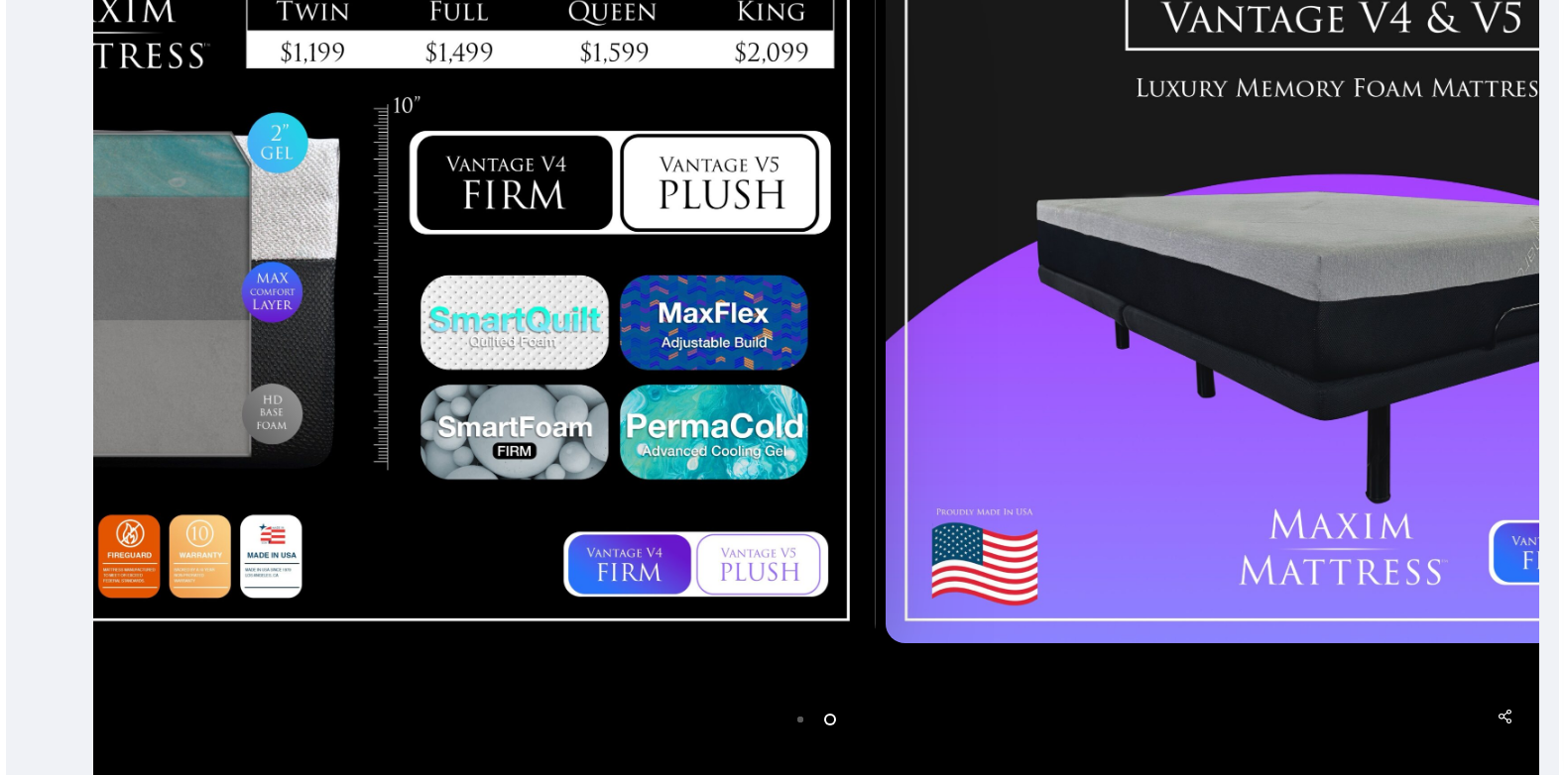
click at [880, 255] on div at bounding box center [1342, 289] width 925 height 726
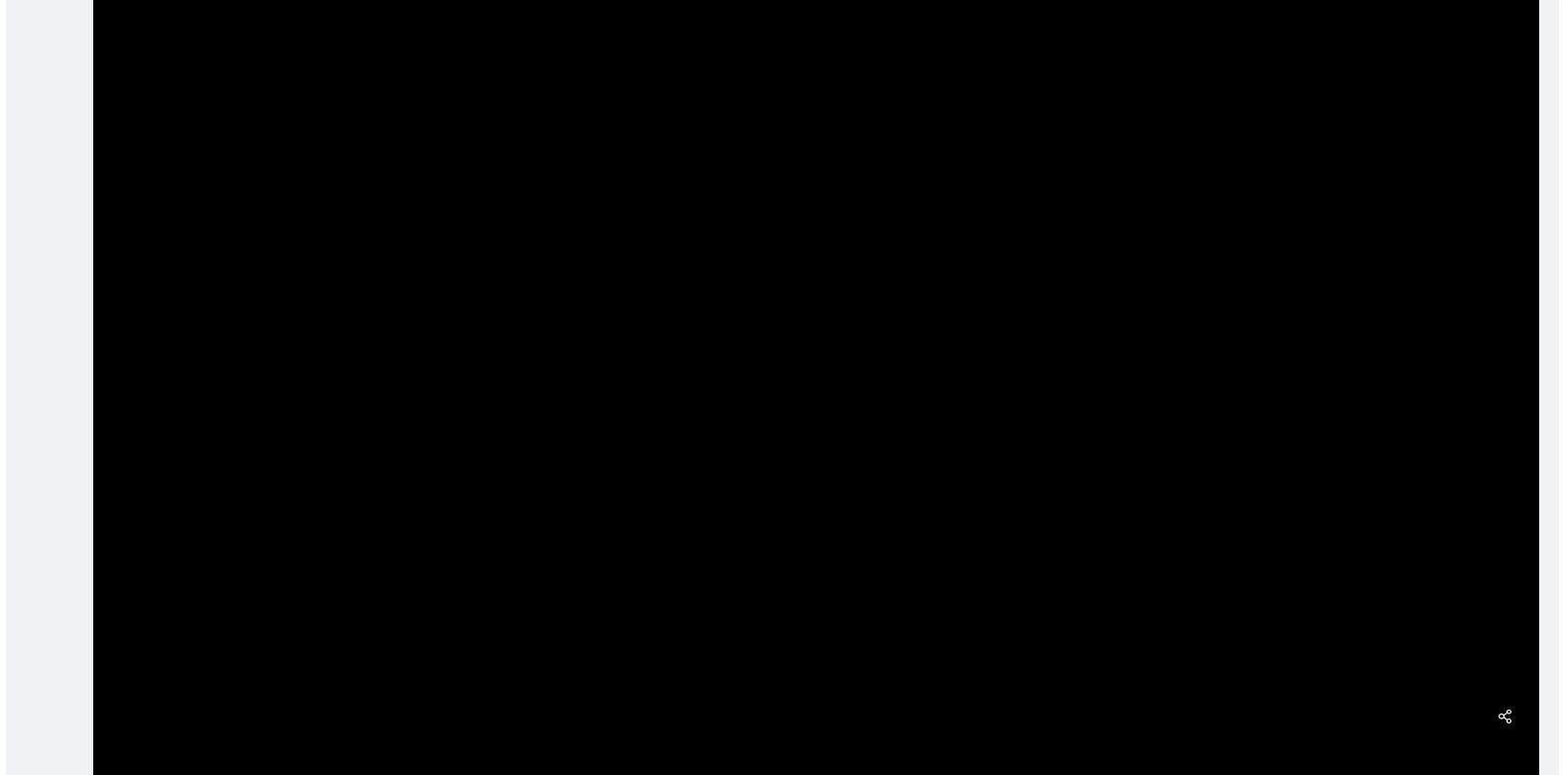
scroll to position [496, 0]
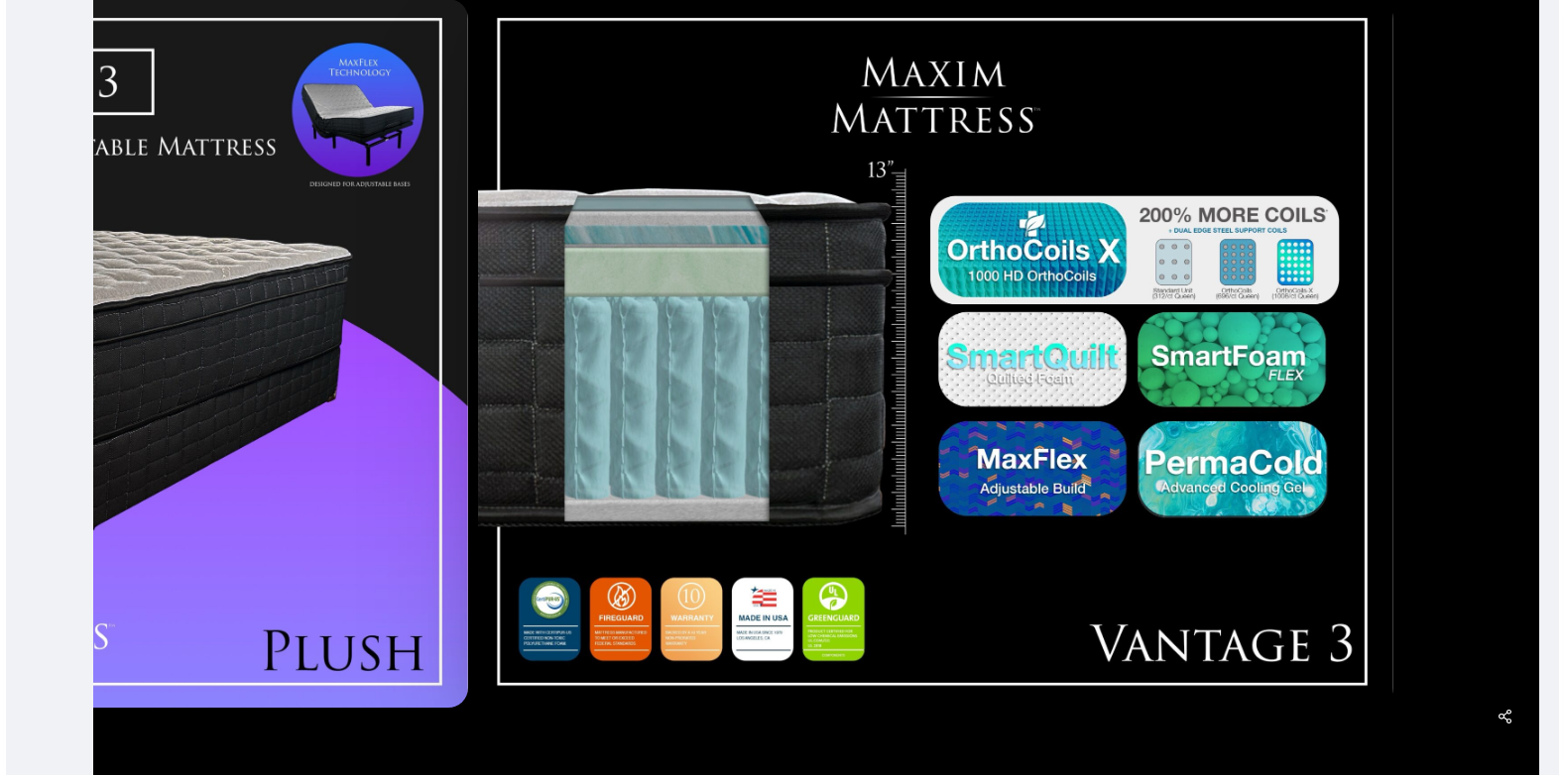
click at [519, 27] on div at bounding box center [935, 353] width 925 height 726
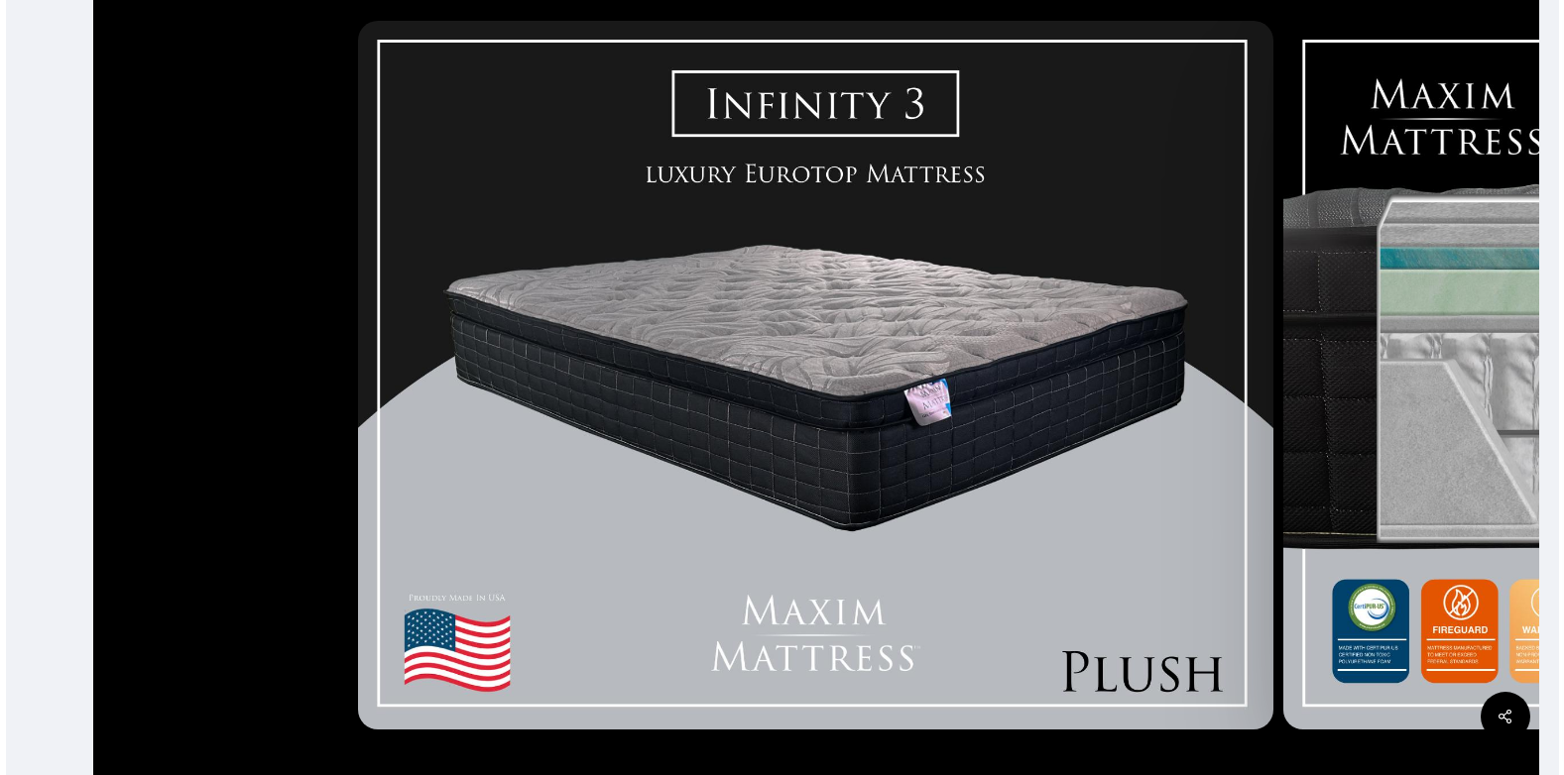
scroll to position [496, 0]
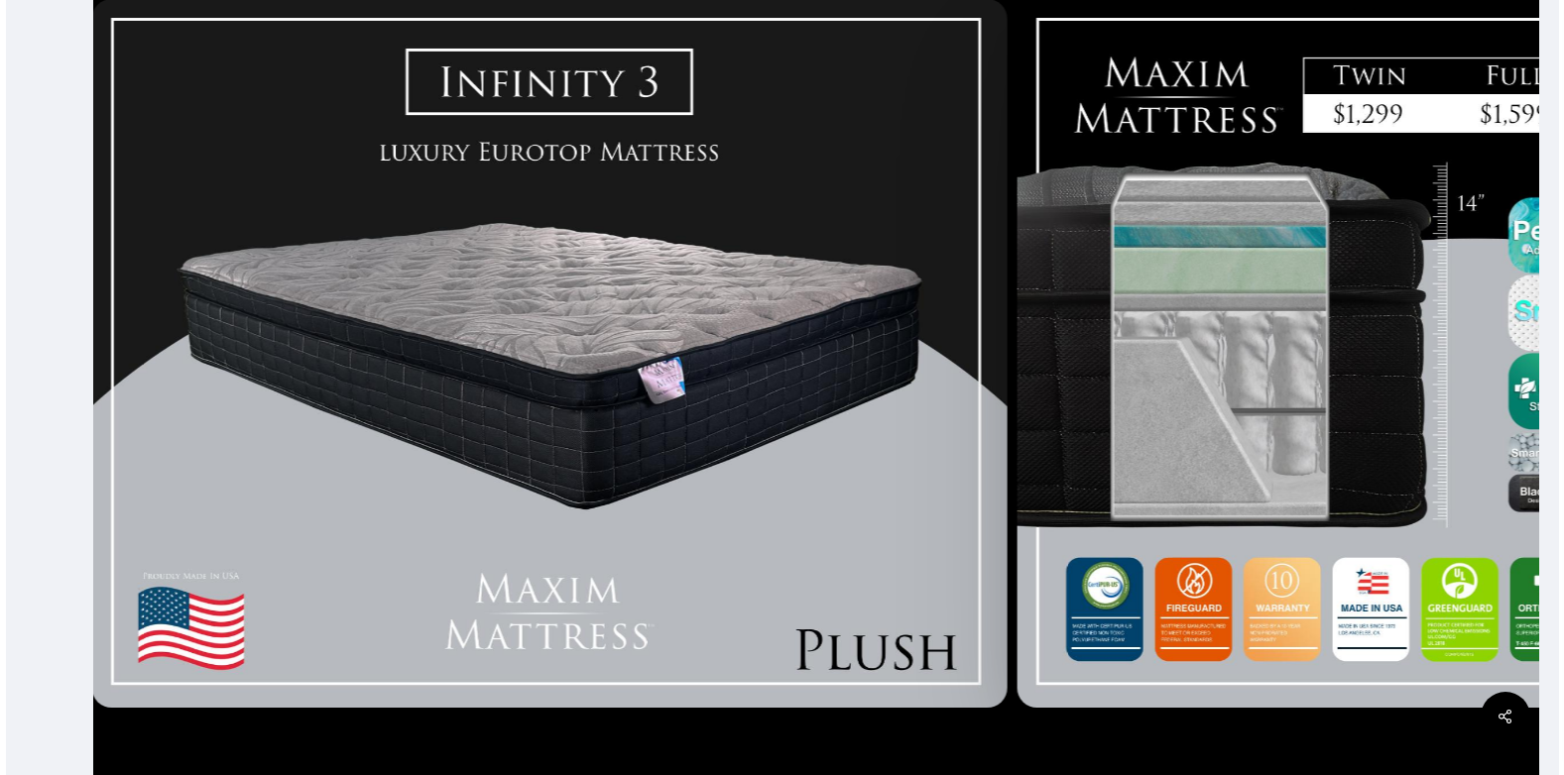
click at [446, 269] on div at bounding box center [549, 353] width 925 height 727
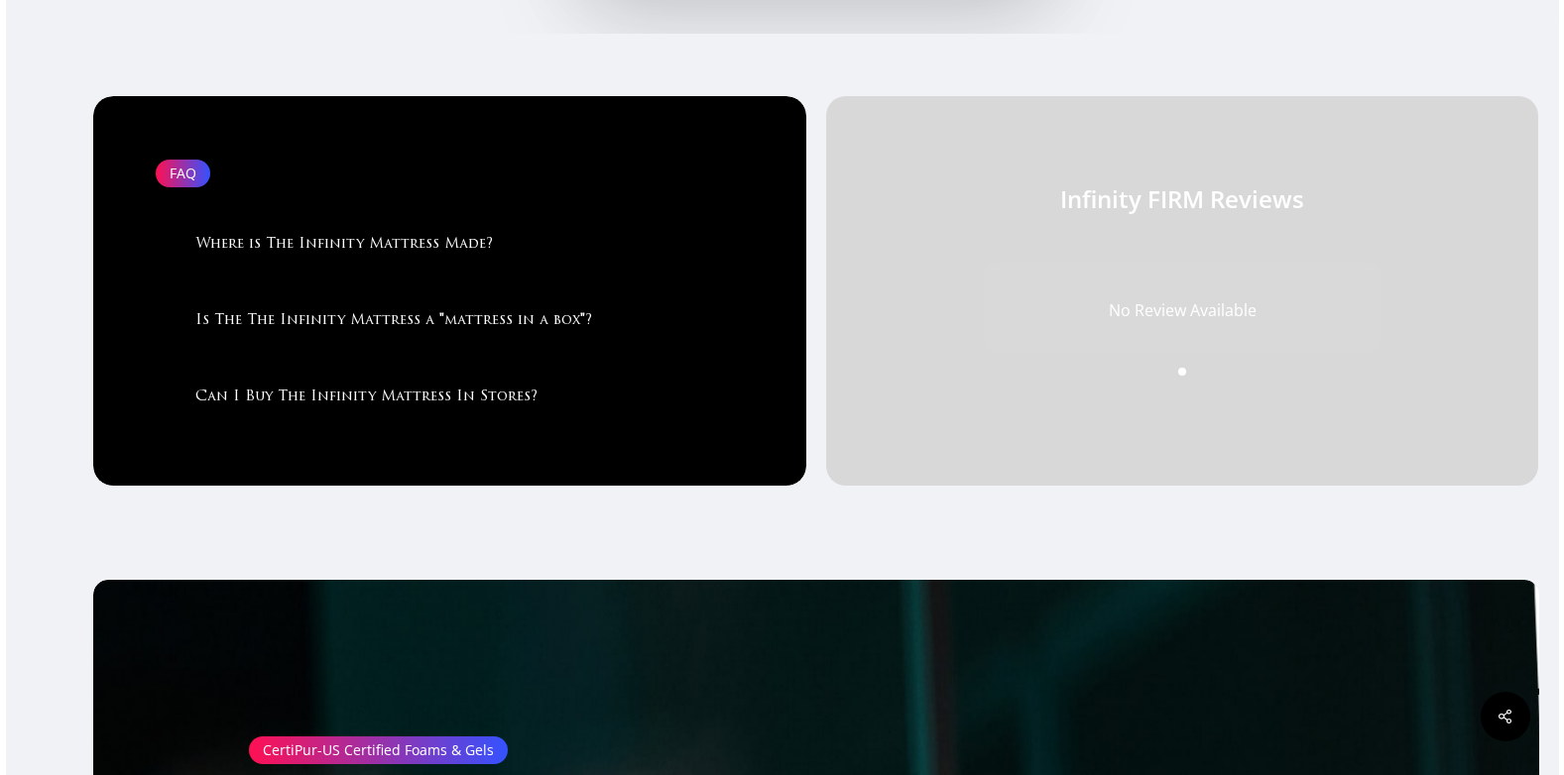
scroll to position [3272, 0]
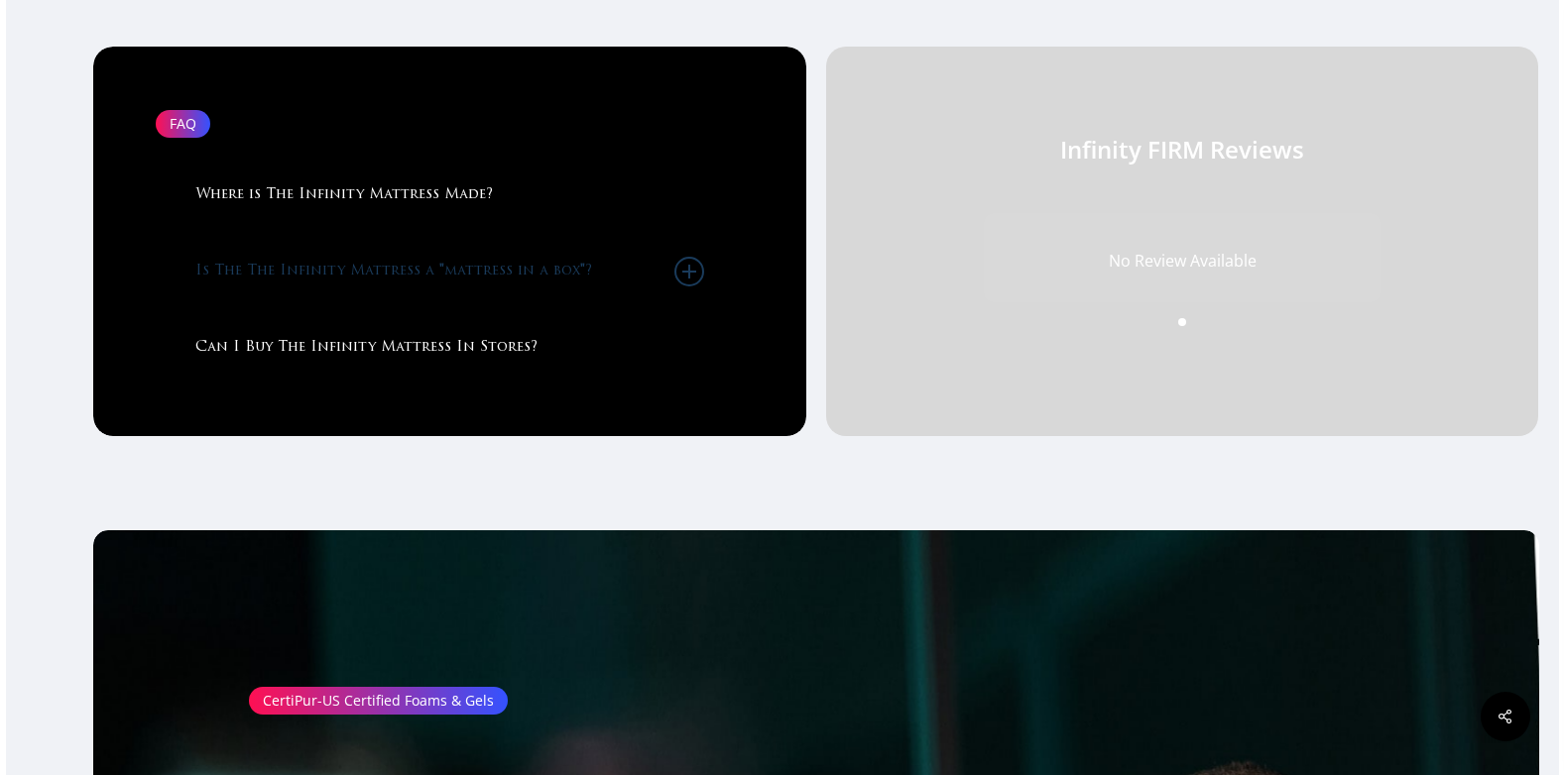
click at [691, 282] on icon at bounding box center [689, 272] width 30 height 30
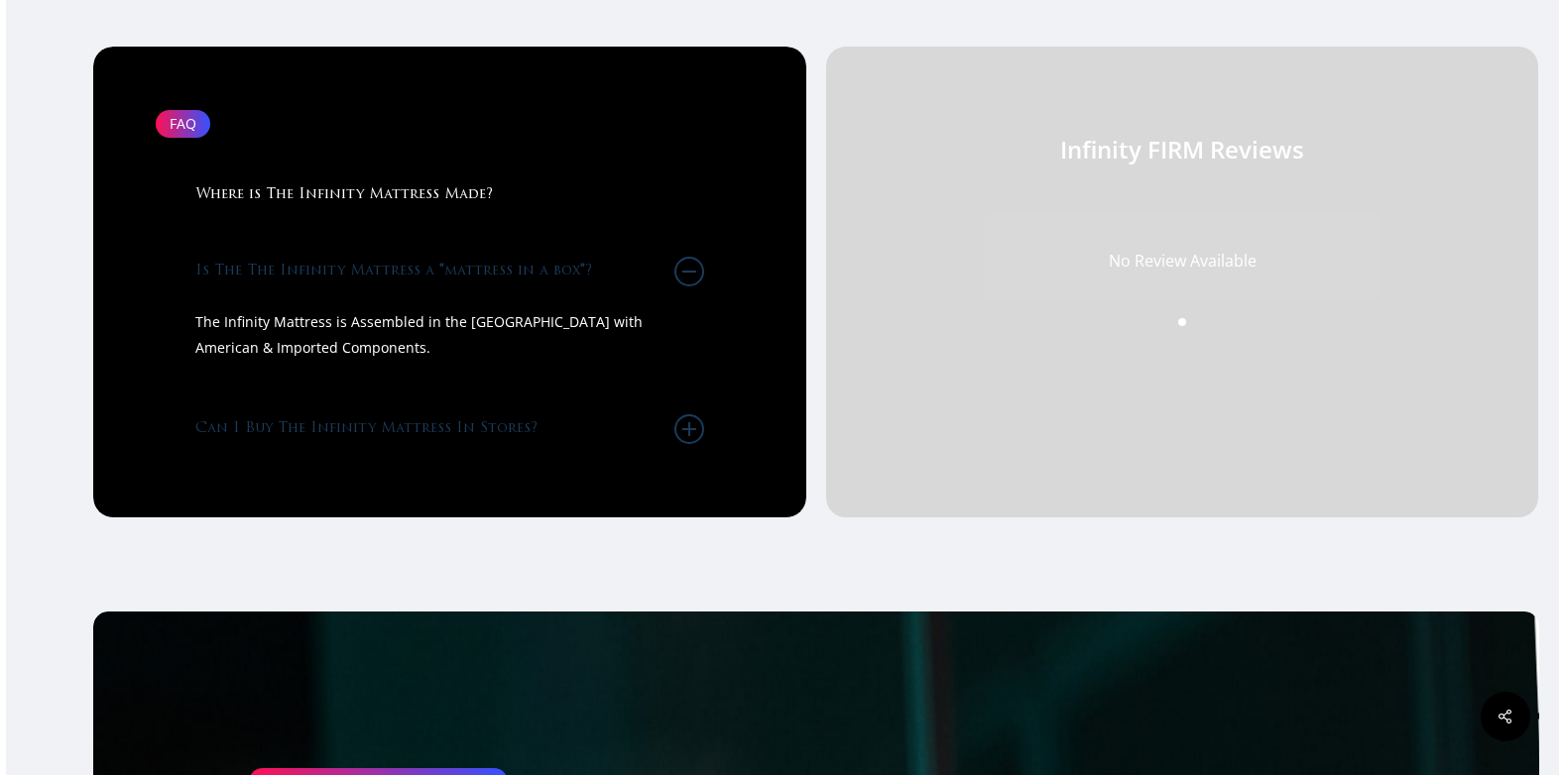
click at [687, 444] on icon at bounding box center [689, 429] width 30 height 30
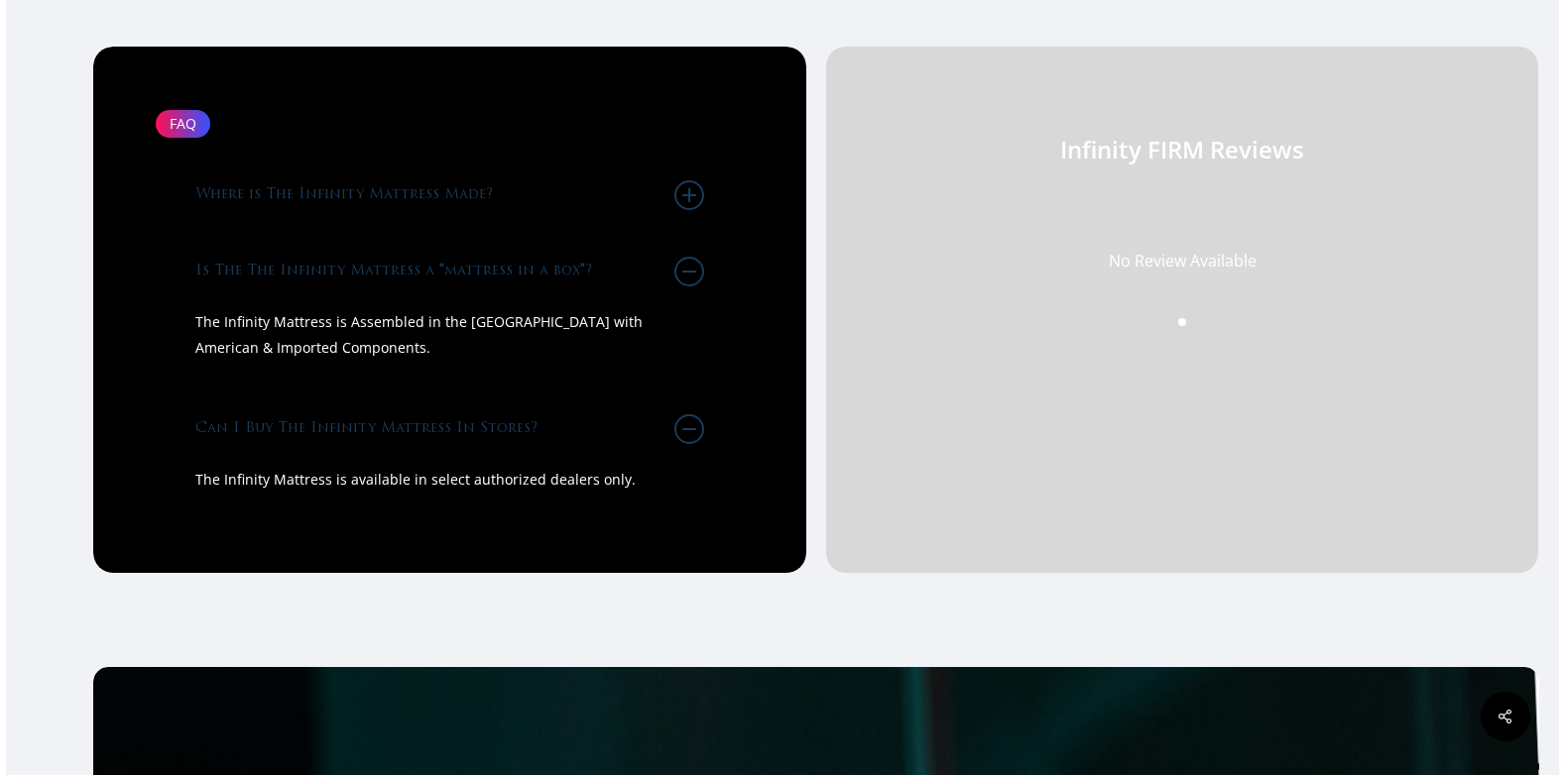
click at [683, 208] on icon at bounding box center [689, 195] width 30 height 30
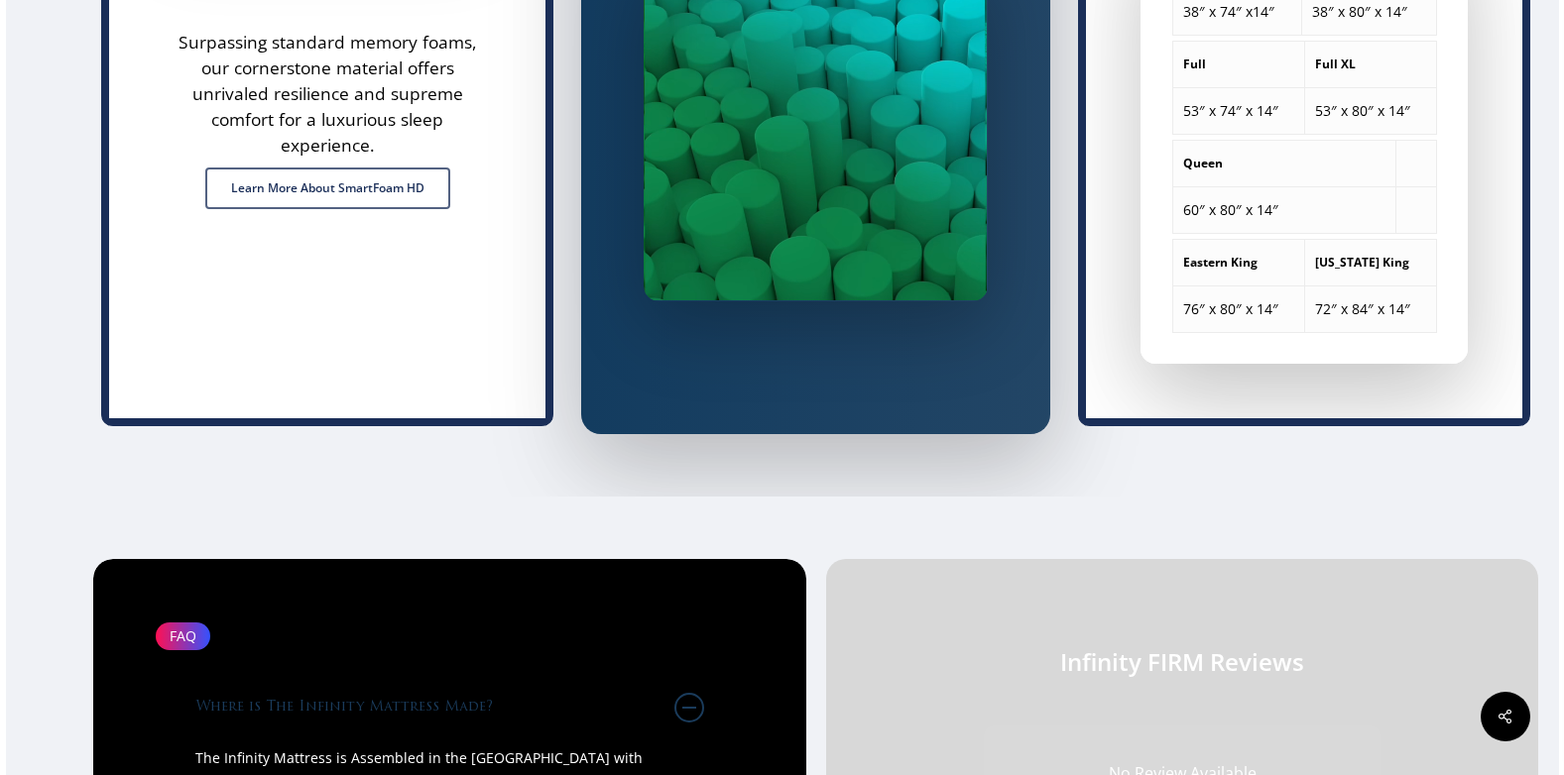
scroll to position [2640, 0]
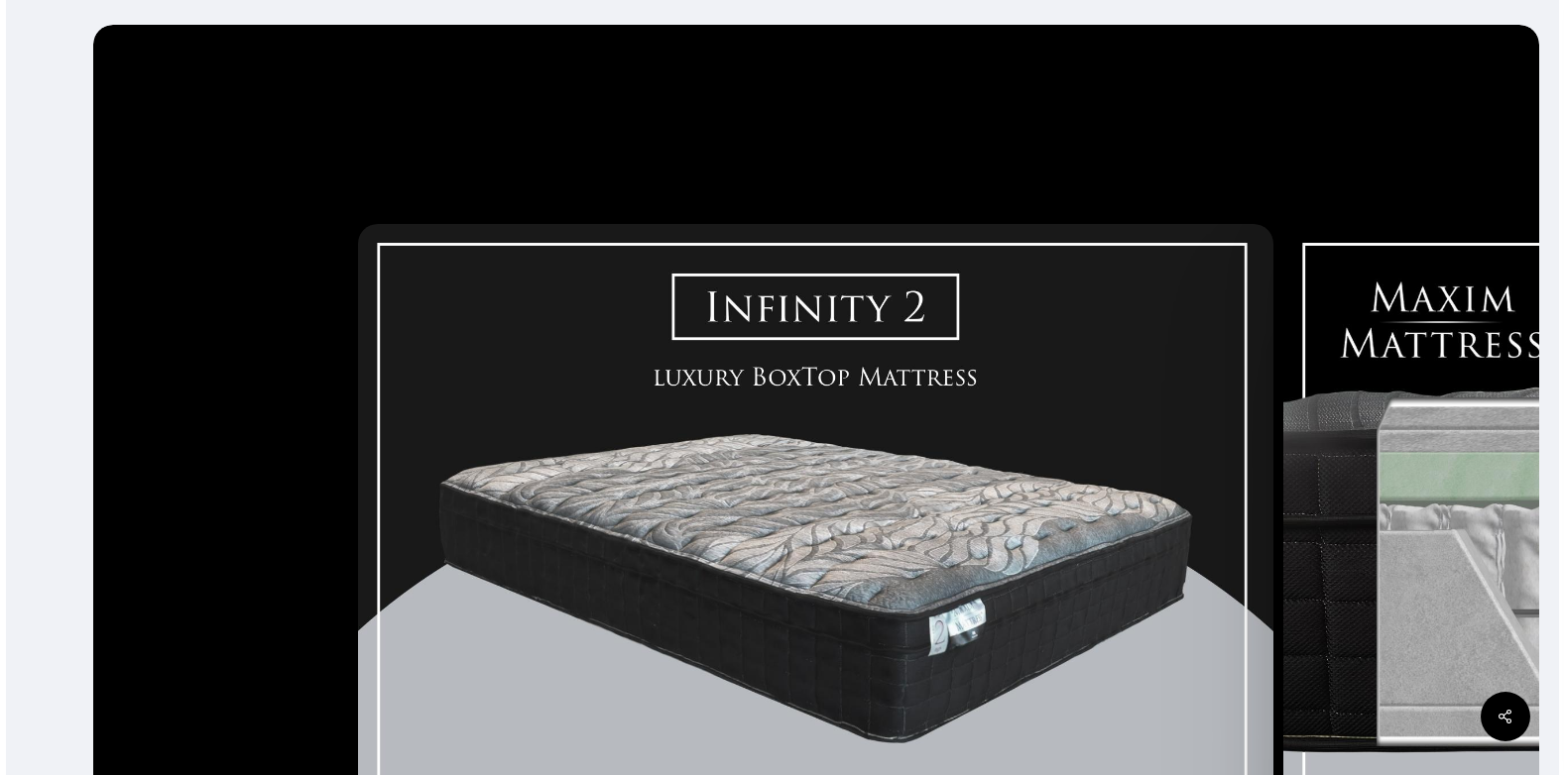
scroll to position [297, 0]
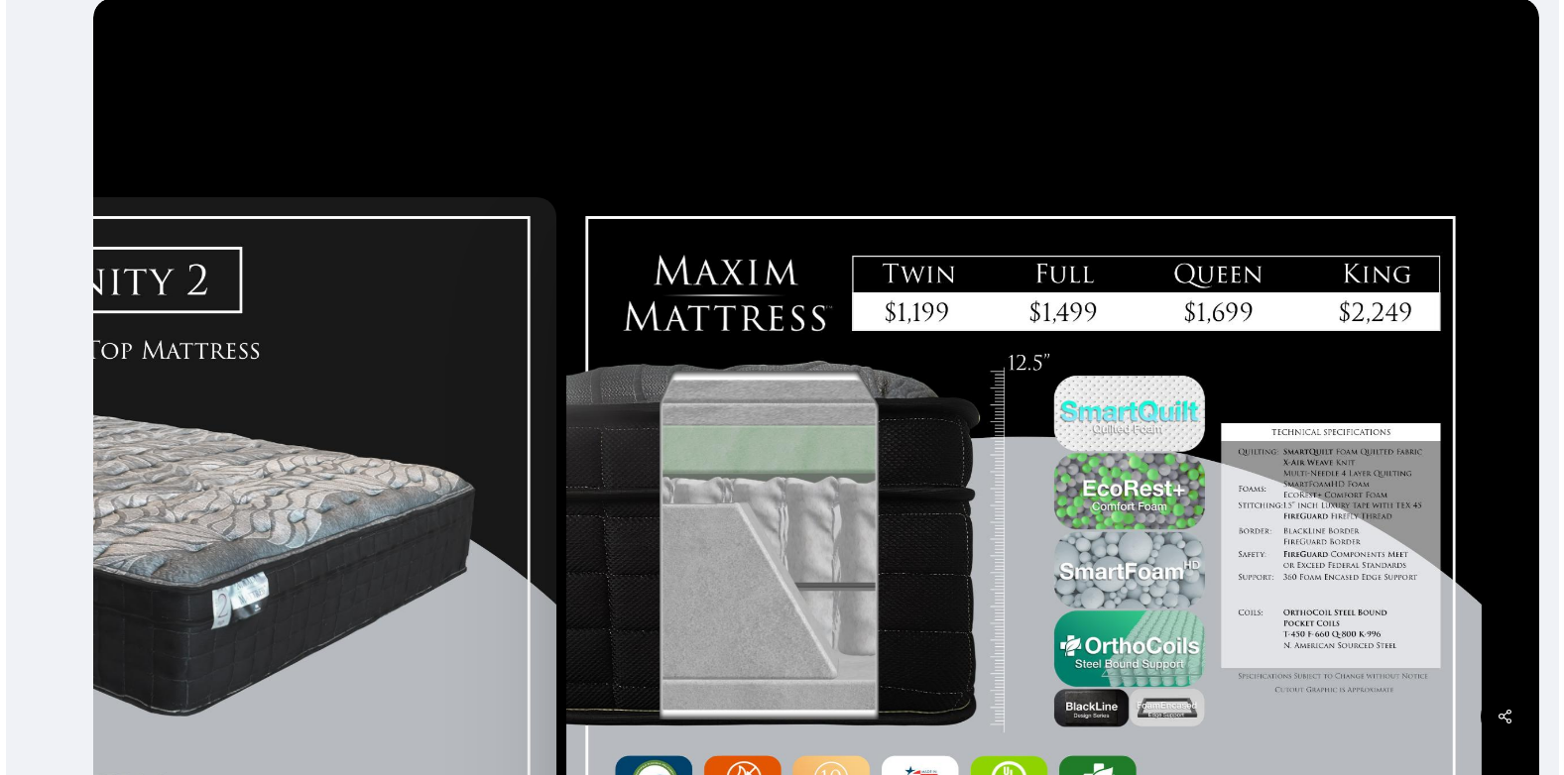
click at [641, 348] on div at bounding box center [1023, 551] width 925 height 727
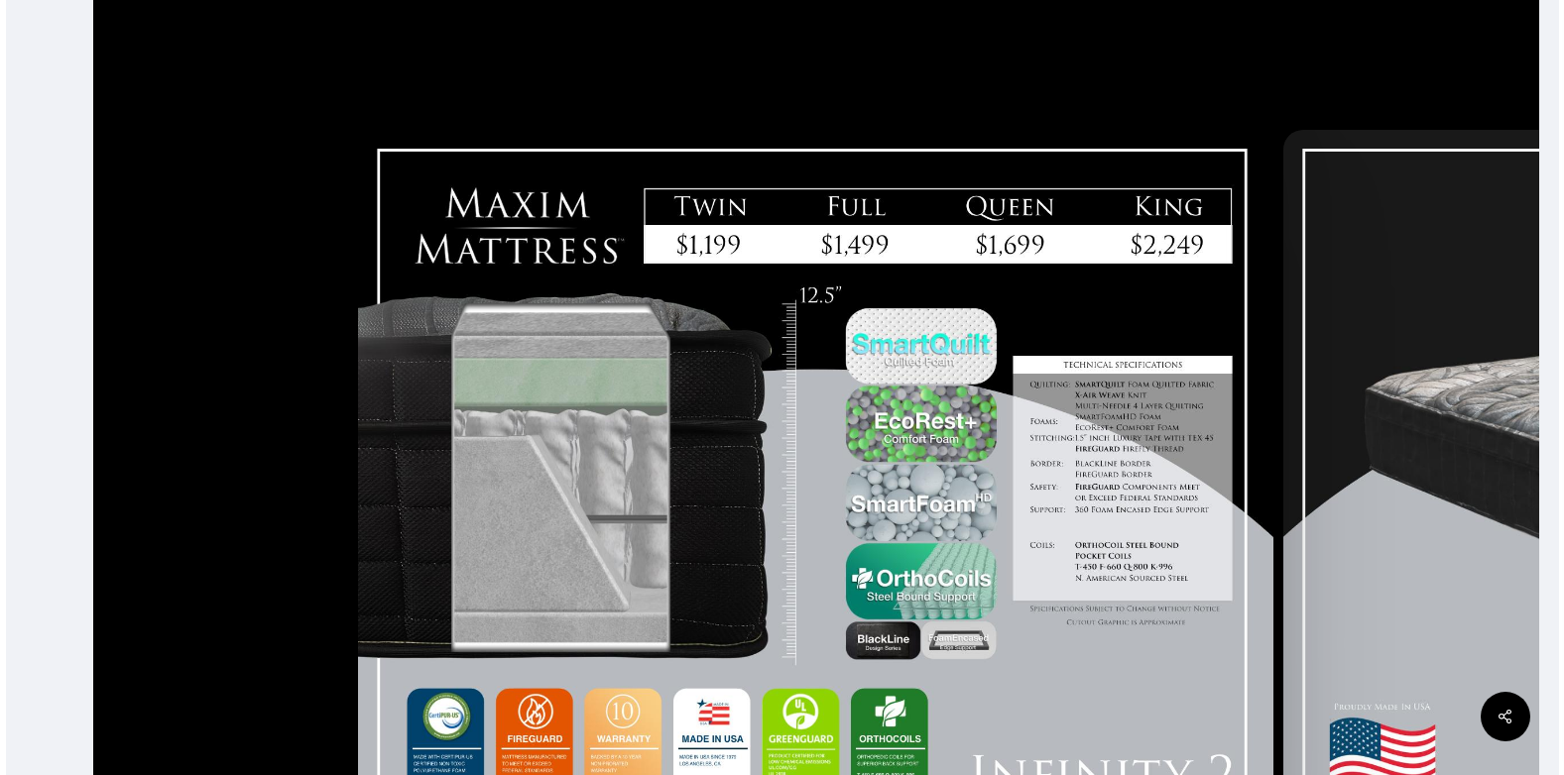
scroll to position [595, 0]
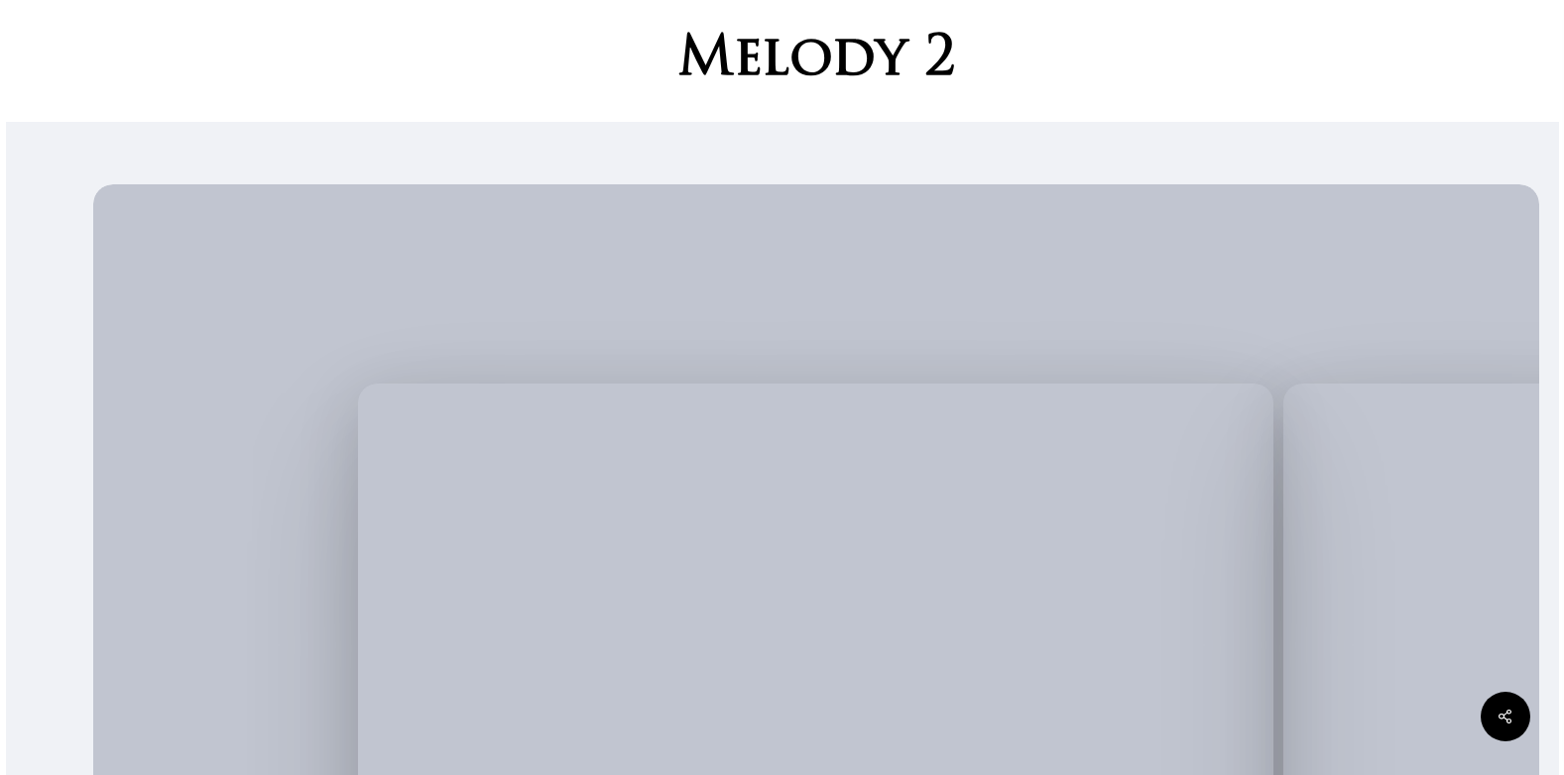
scroll to position [297, 0]
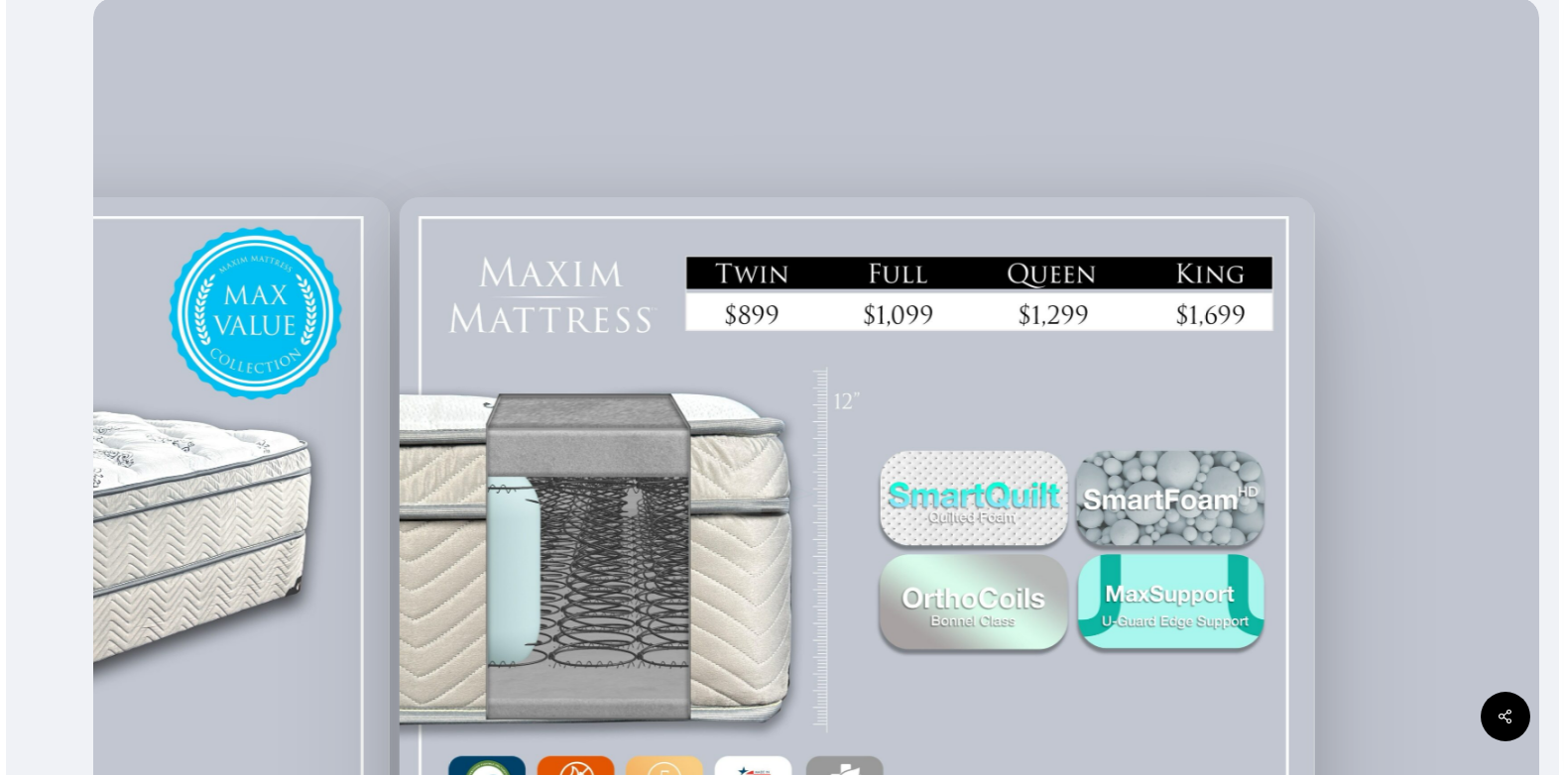
click at [493, 306] on div at bounding box center [857, 551] width 925 height 726
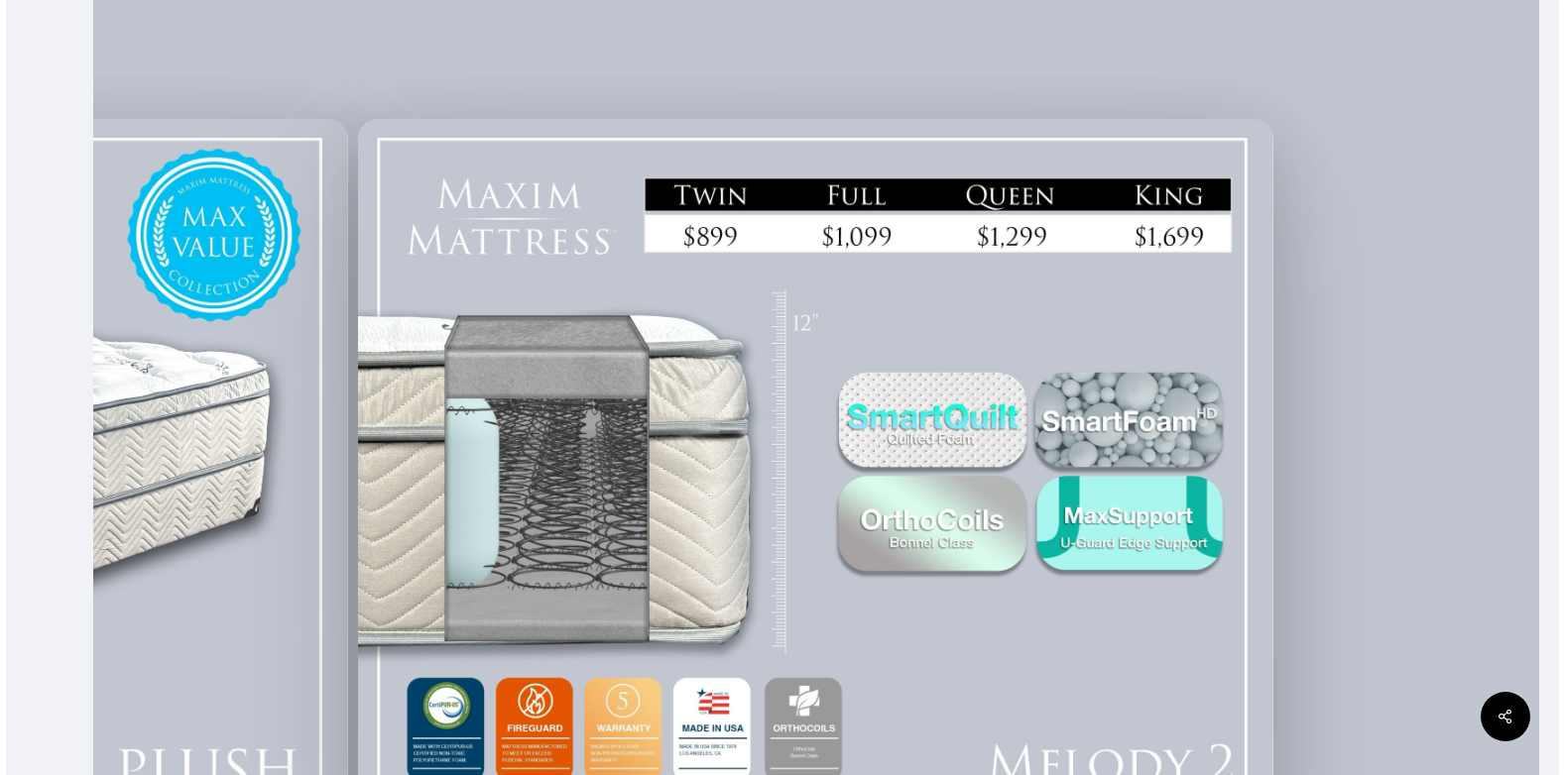
scroll to position [362, 0]
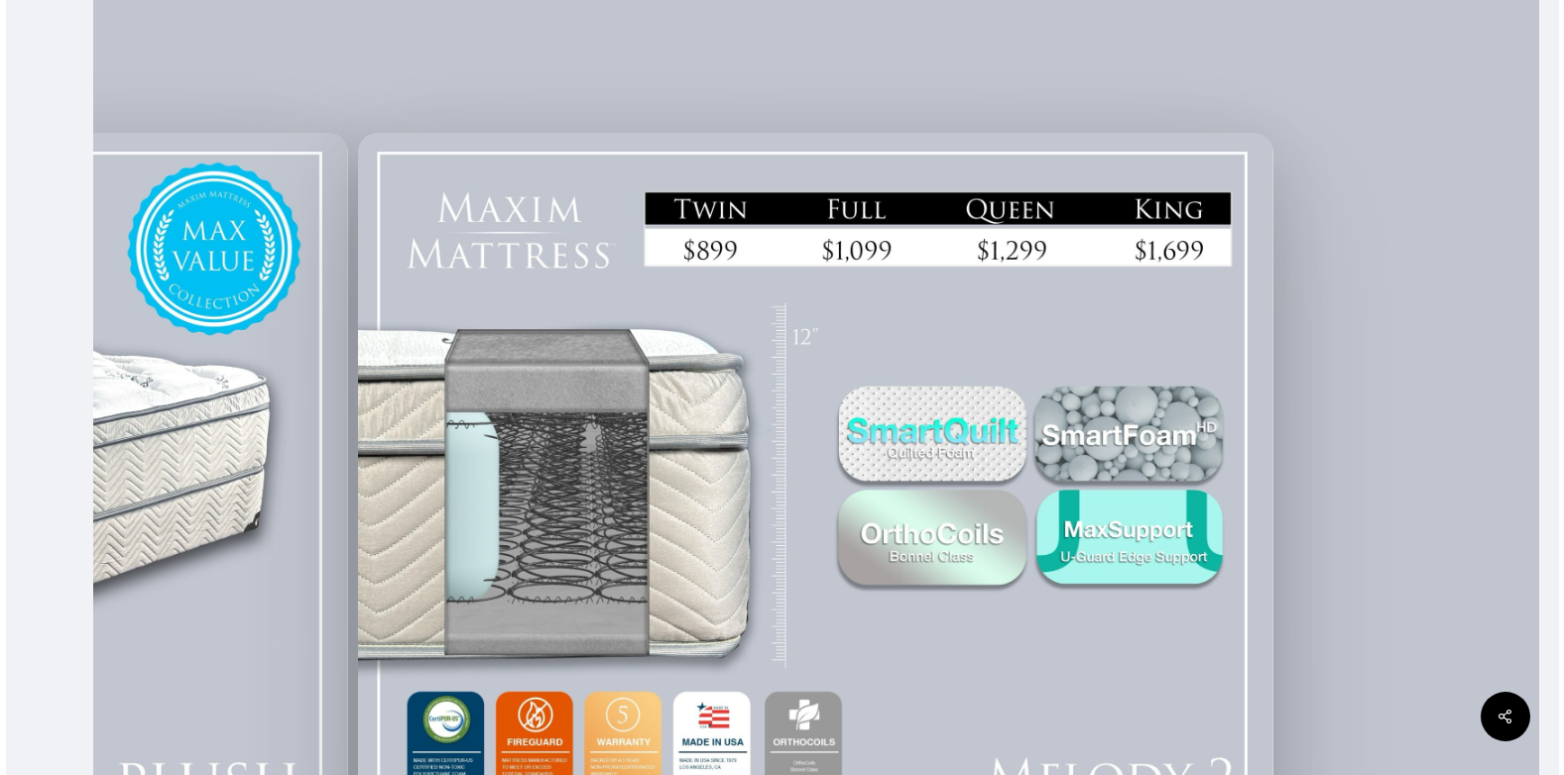
drag, startPoint x: 437, startPoint y: 60, endPoint x: 1003, endPoint y: 233, distance: 591.8
click at [1003, 233] on div at bounding box center [815, 487] width 925 height 904
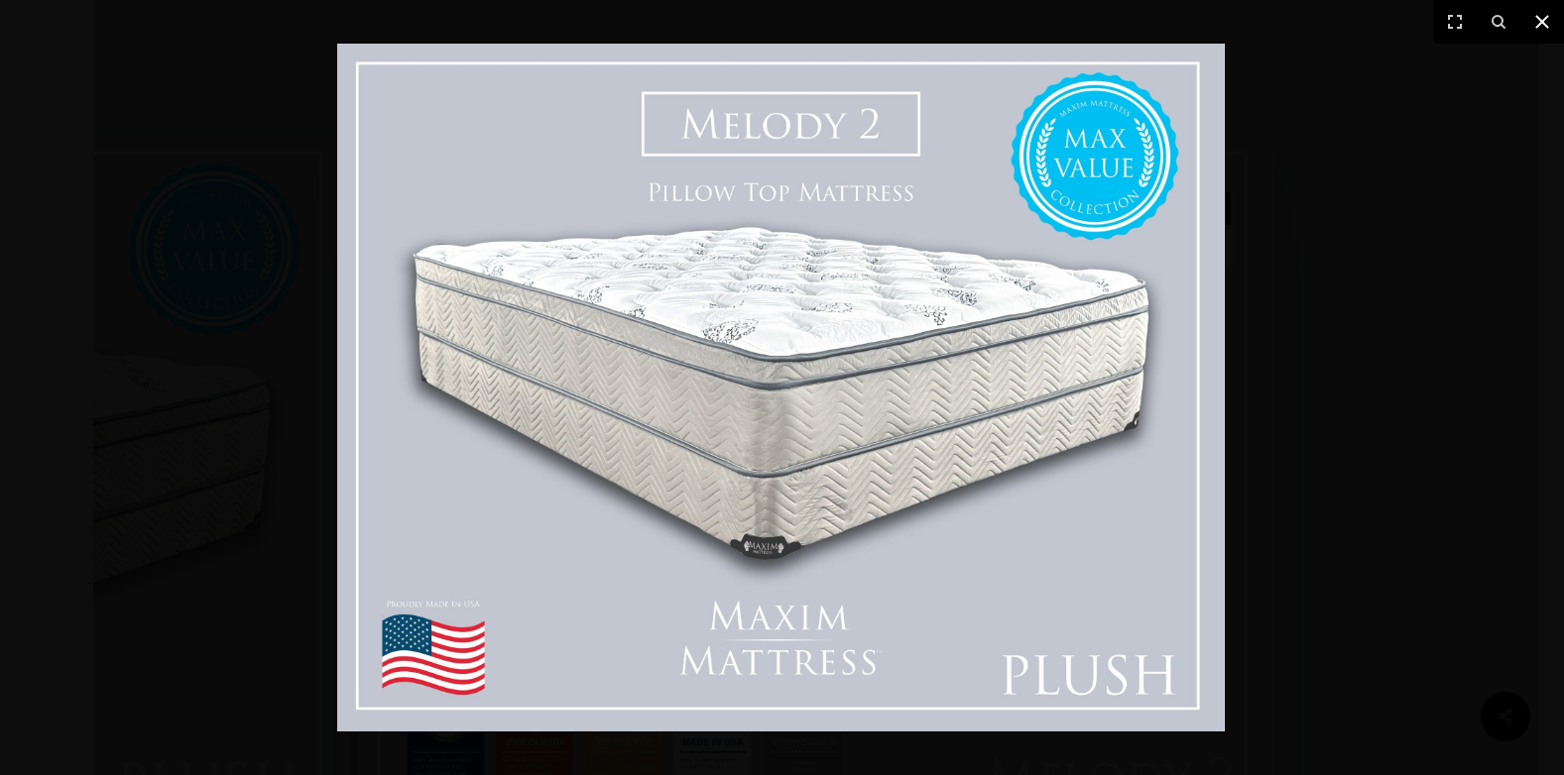
click at [1541, 10] on icon at bounding box center [1542, 22] width 24 height 24
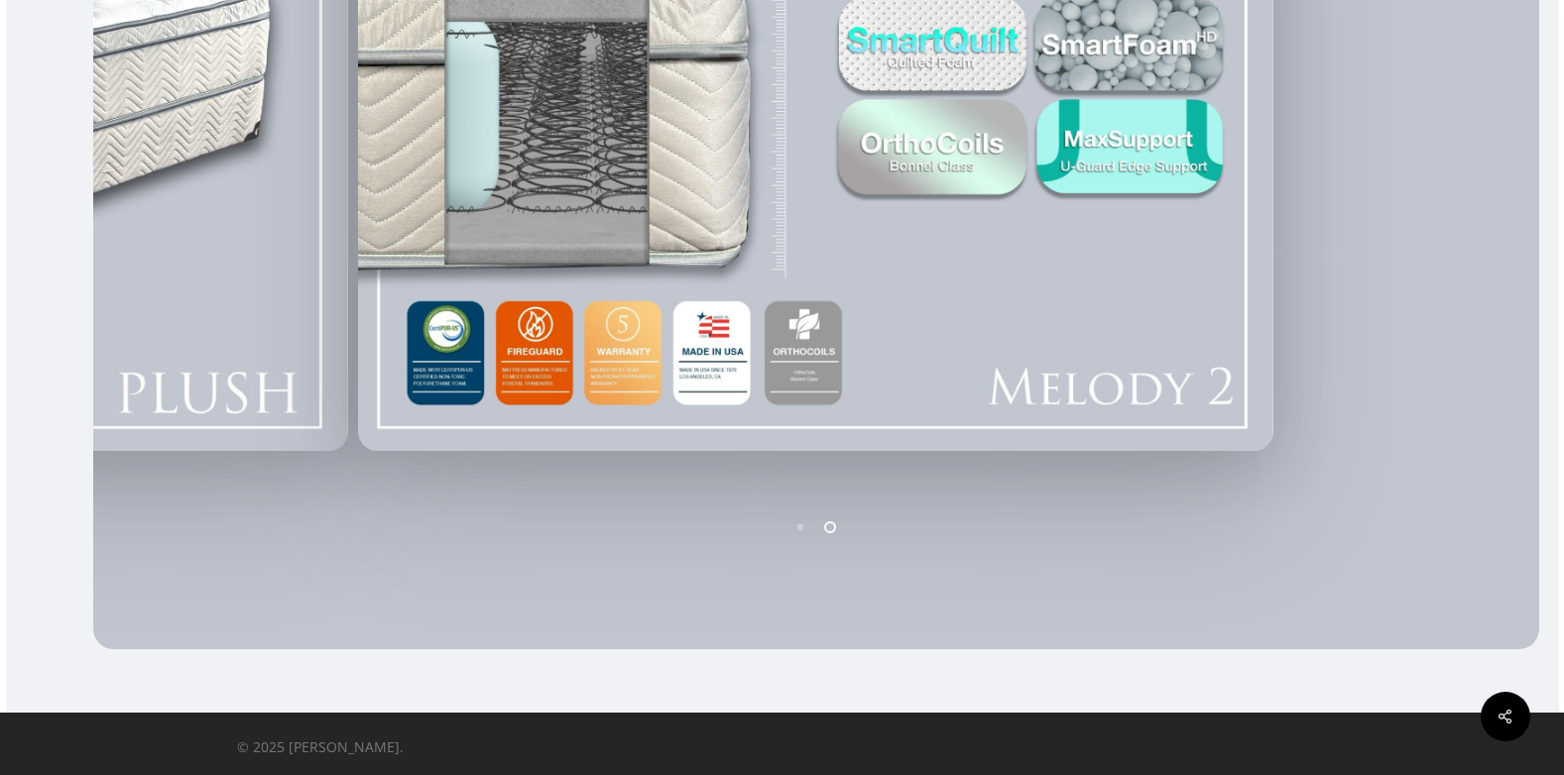
scroll to position [758, 0]
